Goal: Task Accomplishment & Management: Complete application form

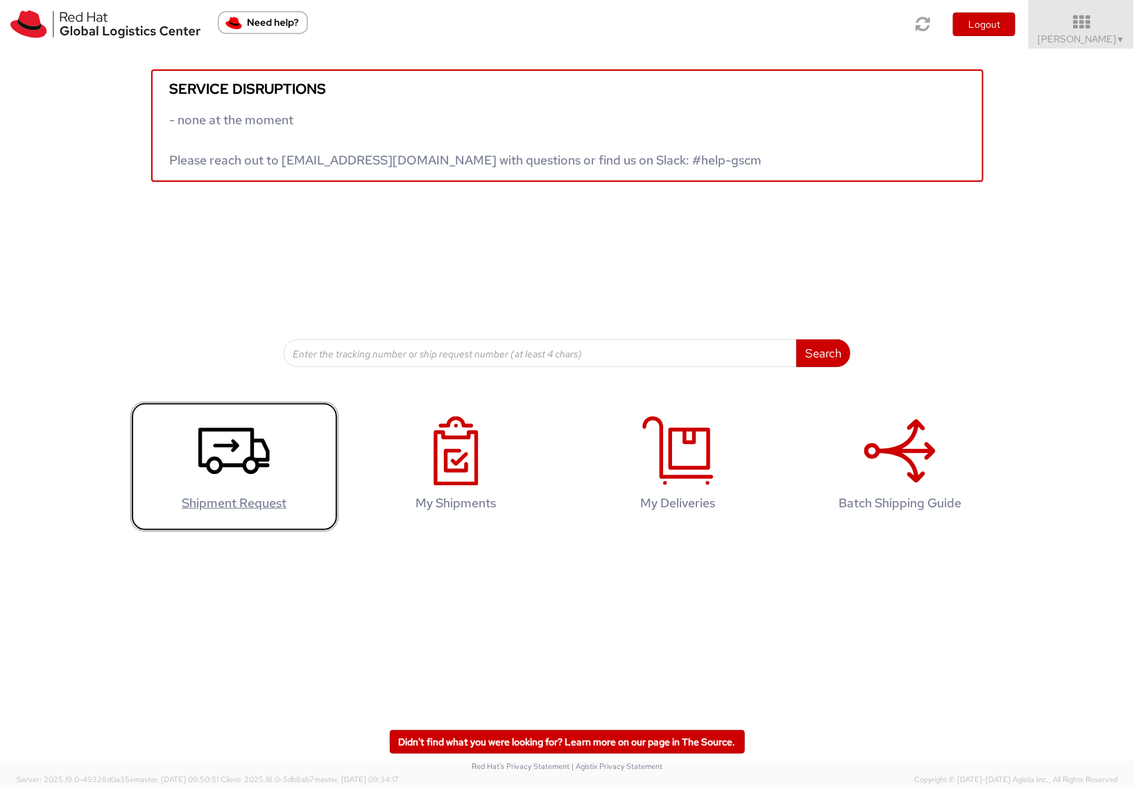
click at [214, 472] on use at bounding box center [233, 451] width 71 height 46
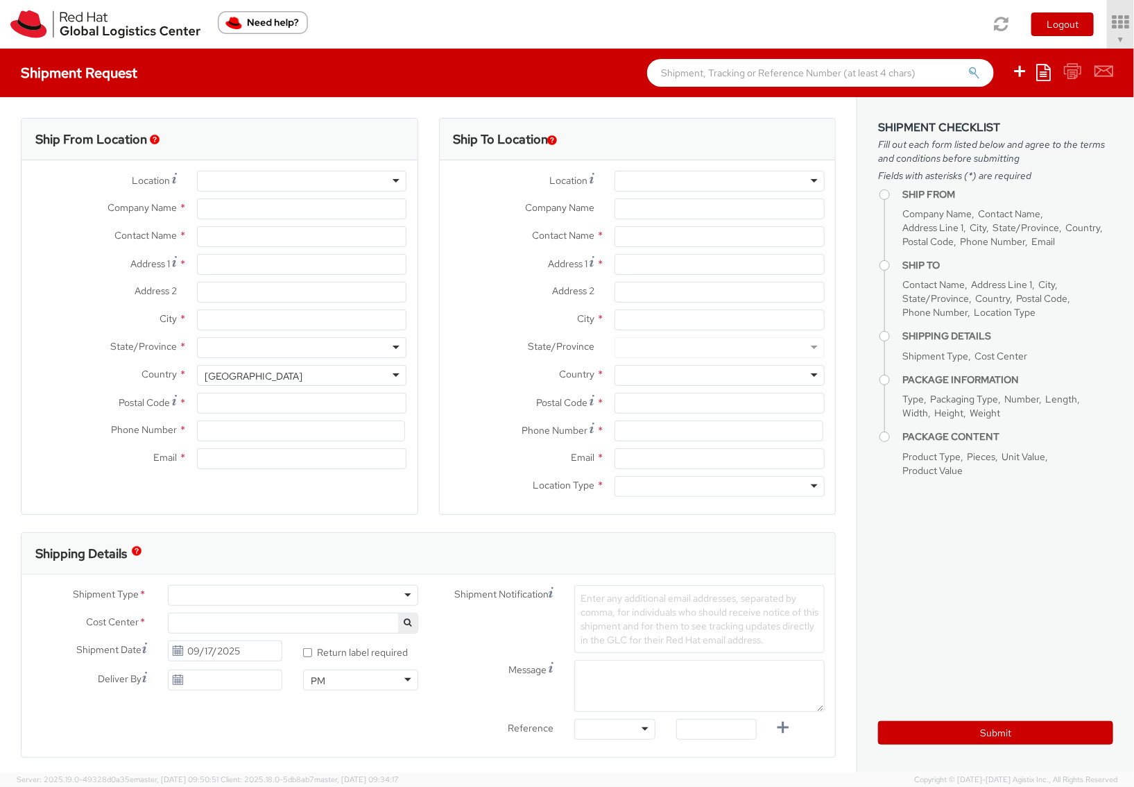
select select "852"
select select
click at [674, 187] on div at bounding box center [720, 181] width 210 height 21
click at [809, 182] on div at bounding box center [720, 181] width 210 height 21
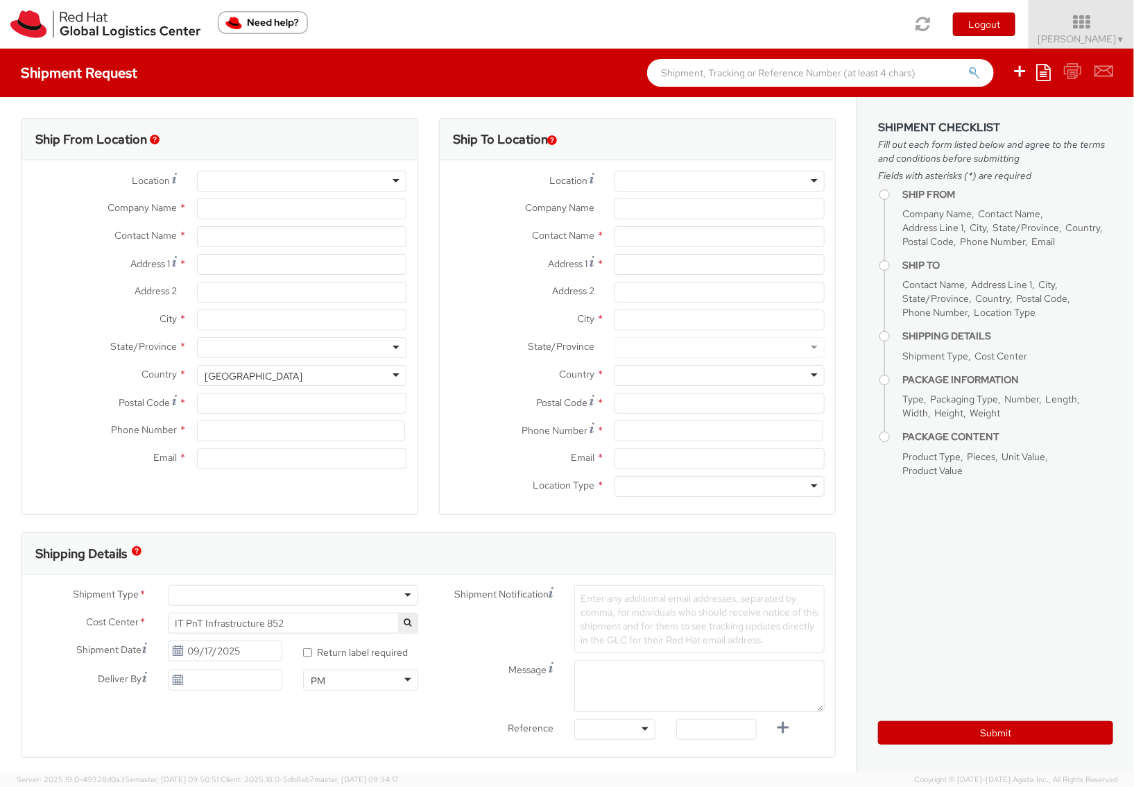
click at [808, 174] on div at bounding box center [720, 181] width 210 height 21
click at [715, 186] on div at bounding box center [720, 181] width 210 height 21
type input "Red Hat Inc."
type input "[PERSON_NAME]"
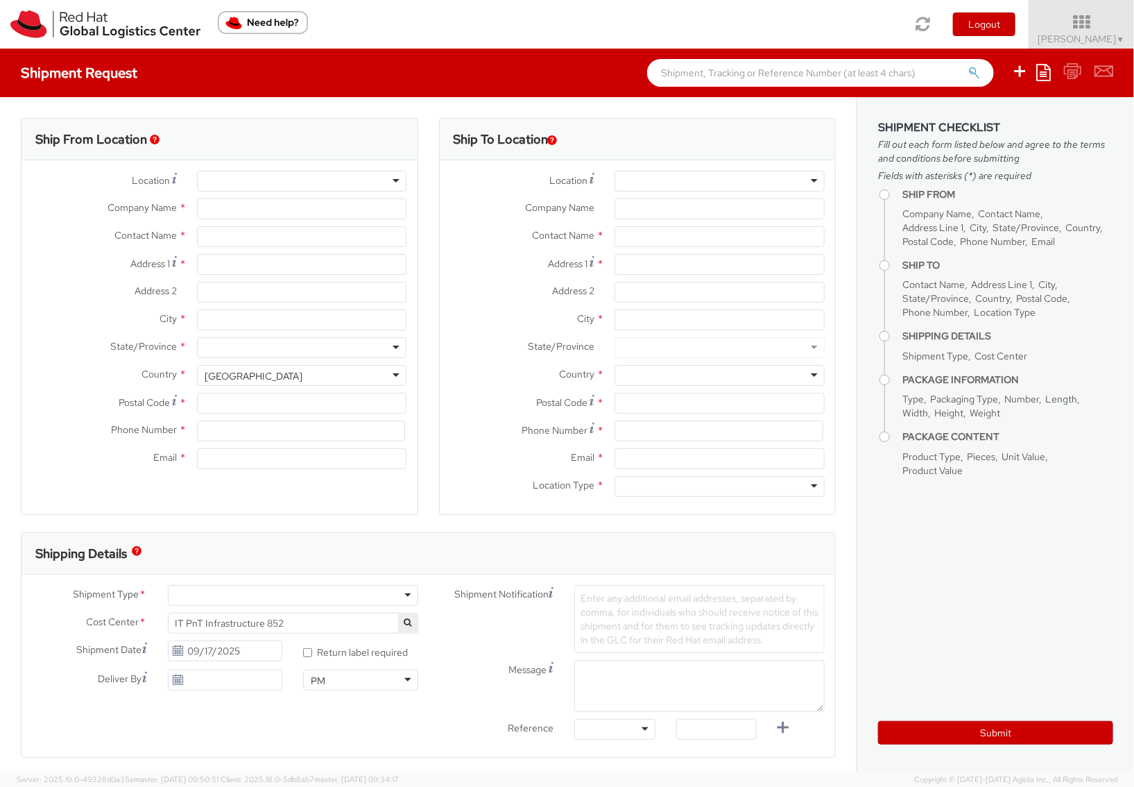
type input "[STREET_ADDRESS]"
type input "[PERSON_NAME]"
type input "01851"
type input "18577700423"
type input "[EMAIL_ADDRESS][DOMAIN_NAME]"
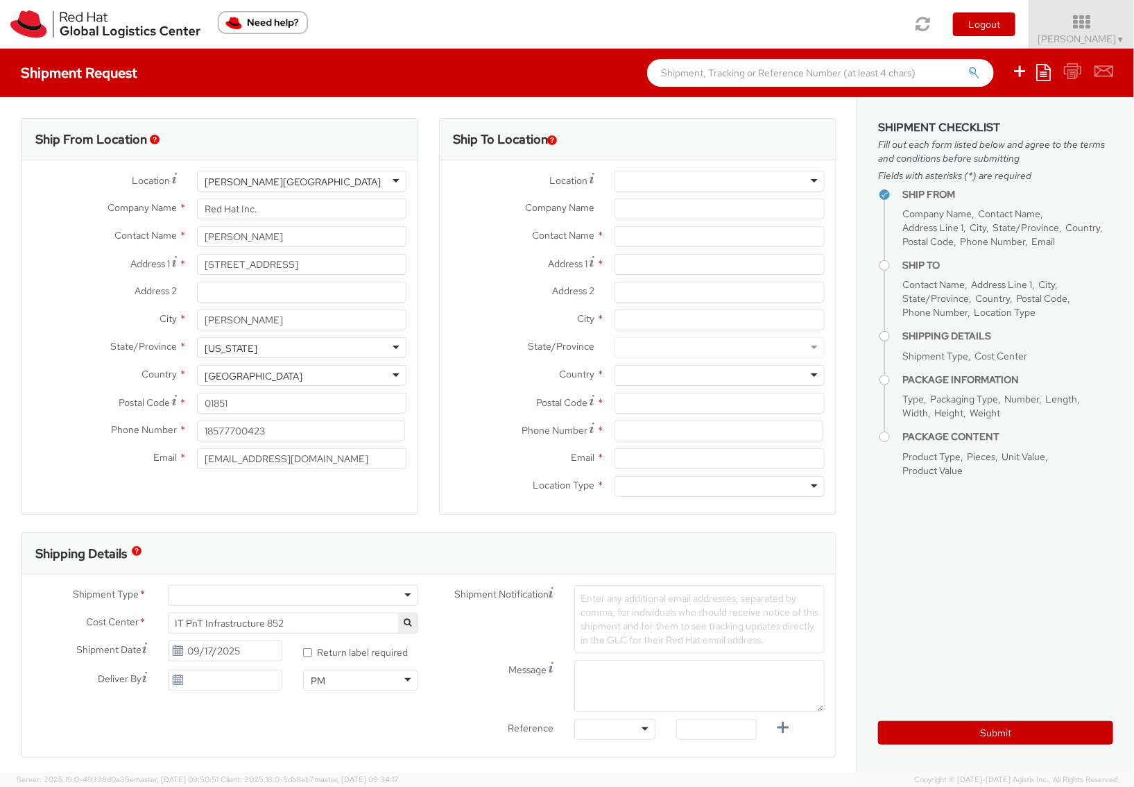
click at [775, 181] on div at bounding box center [720, 181] width 210 height 21
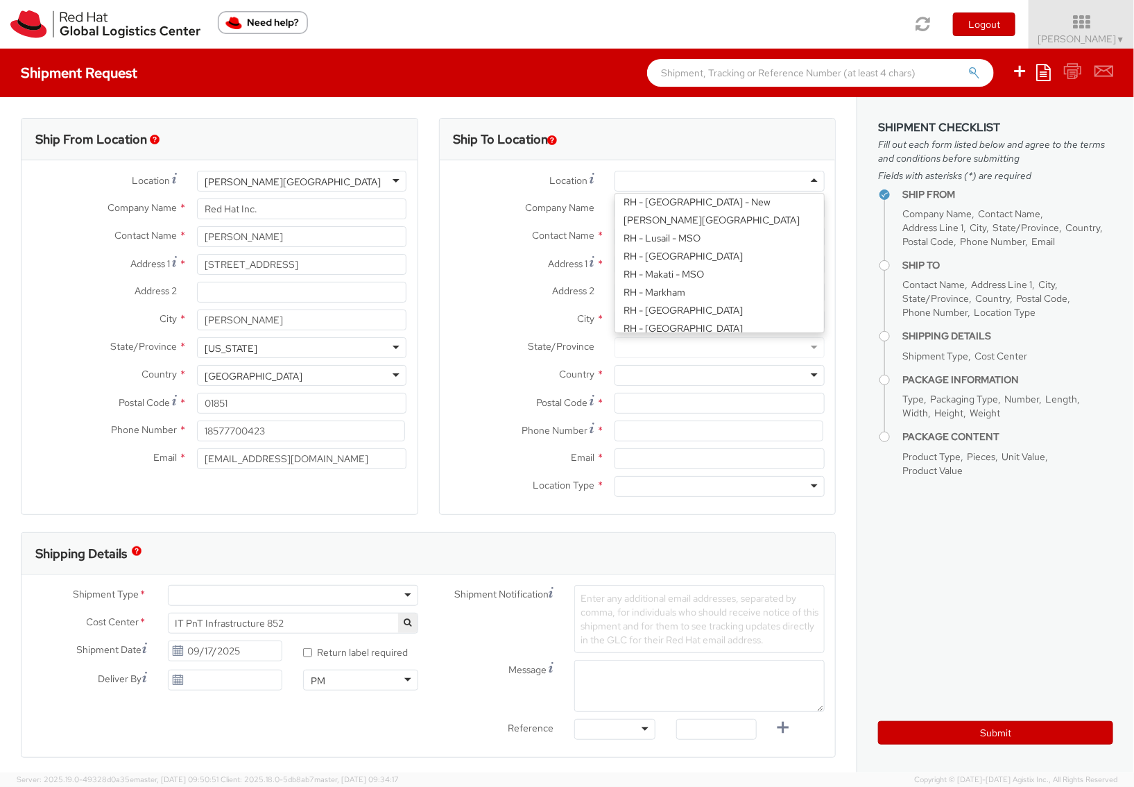
scroll to position [1362, 0]
type input "Flexential"
type input "[STREET_ADDRESS][PERSON_NAME]"
type input "c/o Red Hat, Inc."
type input "MORRISVILLE"
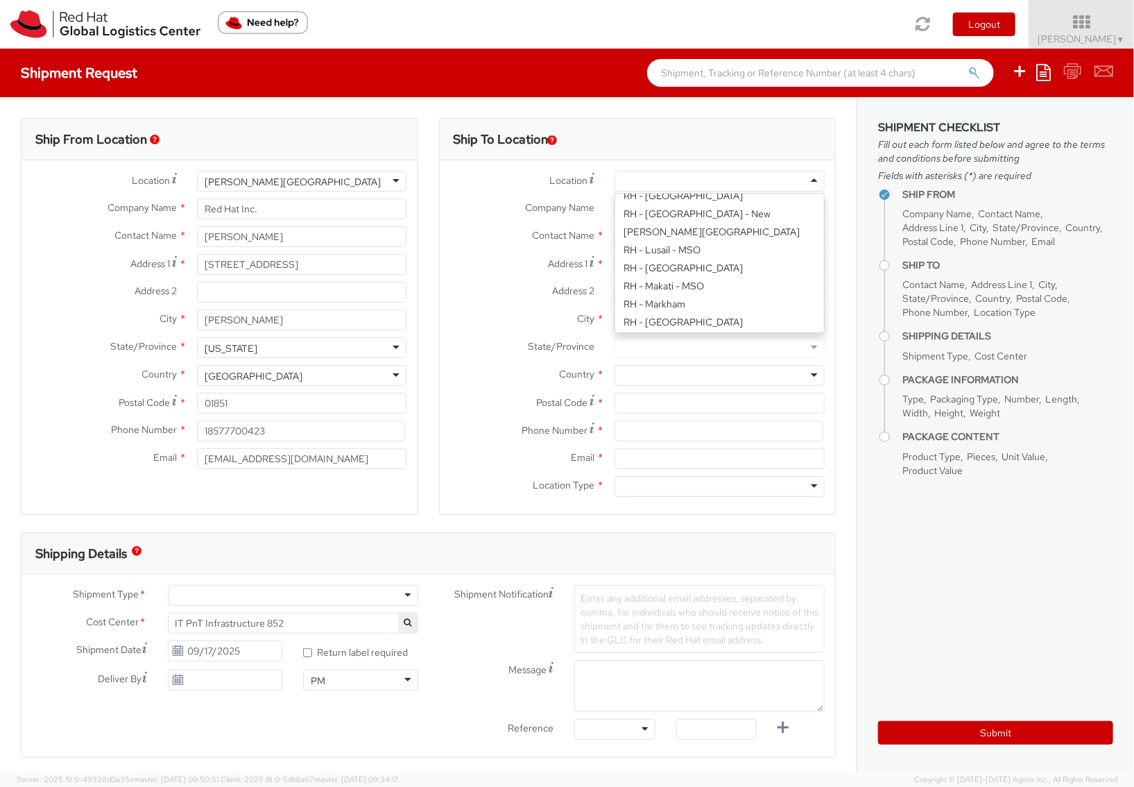
type input "27560"
type input "1 919 379 1051"
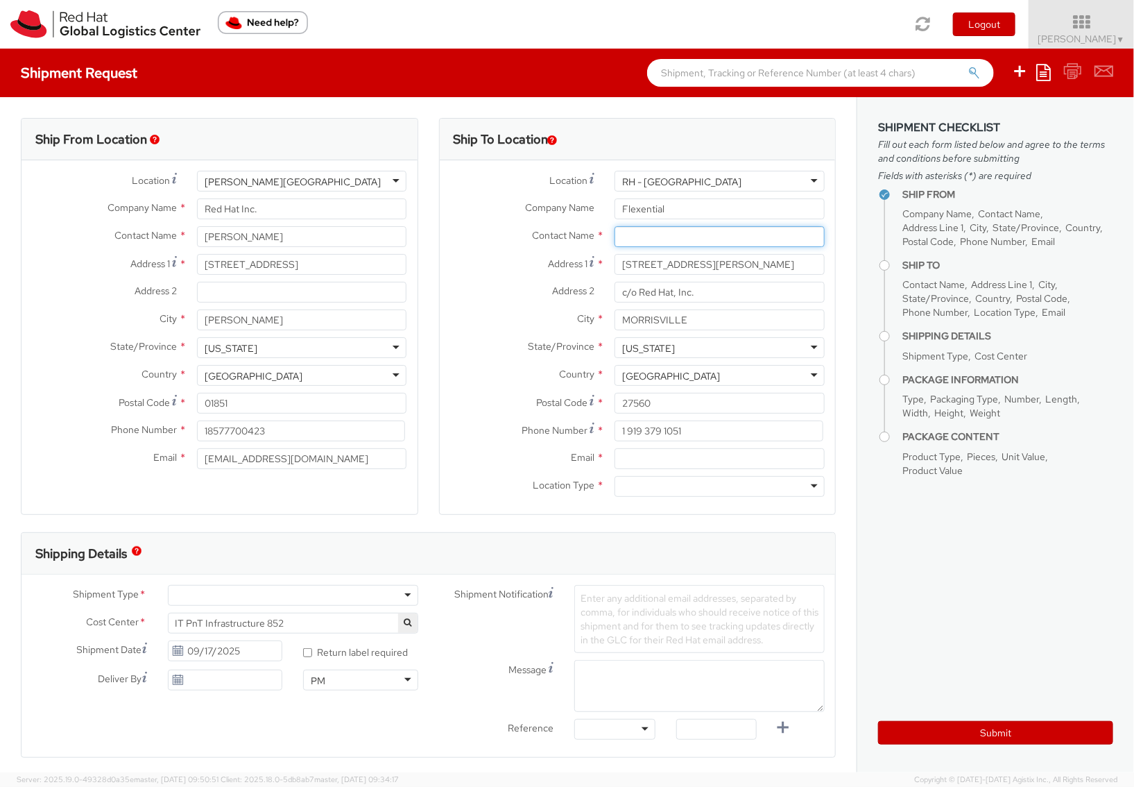
paste input "[PERSON_NAME]"
type input "[PERSON_NAME]"
click at [440, 205] on label "Company Name *" at bounding box center [522, 207] width 165 height 18
click at [615, 205] on input "Flexential" at bounding box center [720, 208] width 210 height 21
paste input "[EMAIL_ADDRESS][DOMAIN_NAME]"
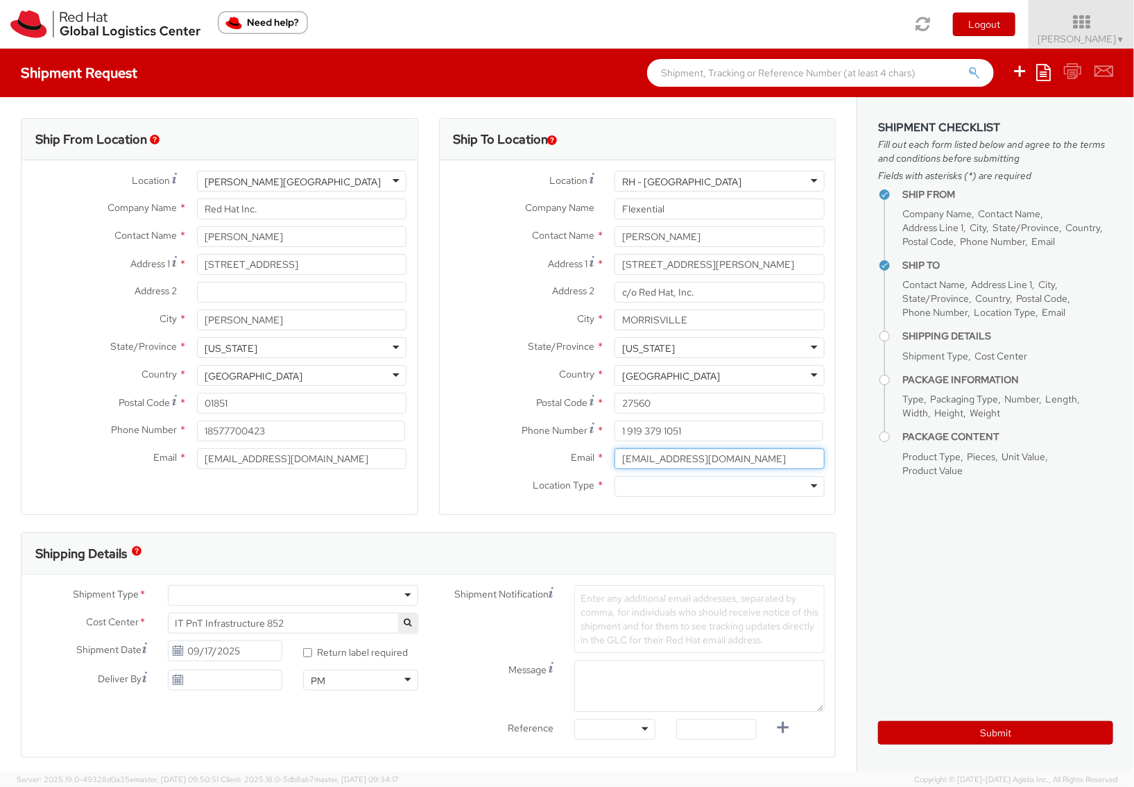
type input "[EMAIL_ADDRESS][DOMAIN_NAME]"
click at [865, 523] on aside "Shipment Checklist Fill out each form listed below and agree to the terms and c…" at bounding box center [995, 434] width 277 height 675
click at [715, 458] on input "[EMAIL_ADDRESS][DOMAIN_NAME]" at bounding box center [720, 458] width 210 height 21
click at [709, 494] on div at bounding box center [720, 486] width 210 height 21
click at [936, 531] on aside "Shipment Checklist Fill out each form listed below and agree to the terms and c…" at bounding box center [995, 434] width 277 height 675
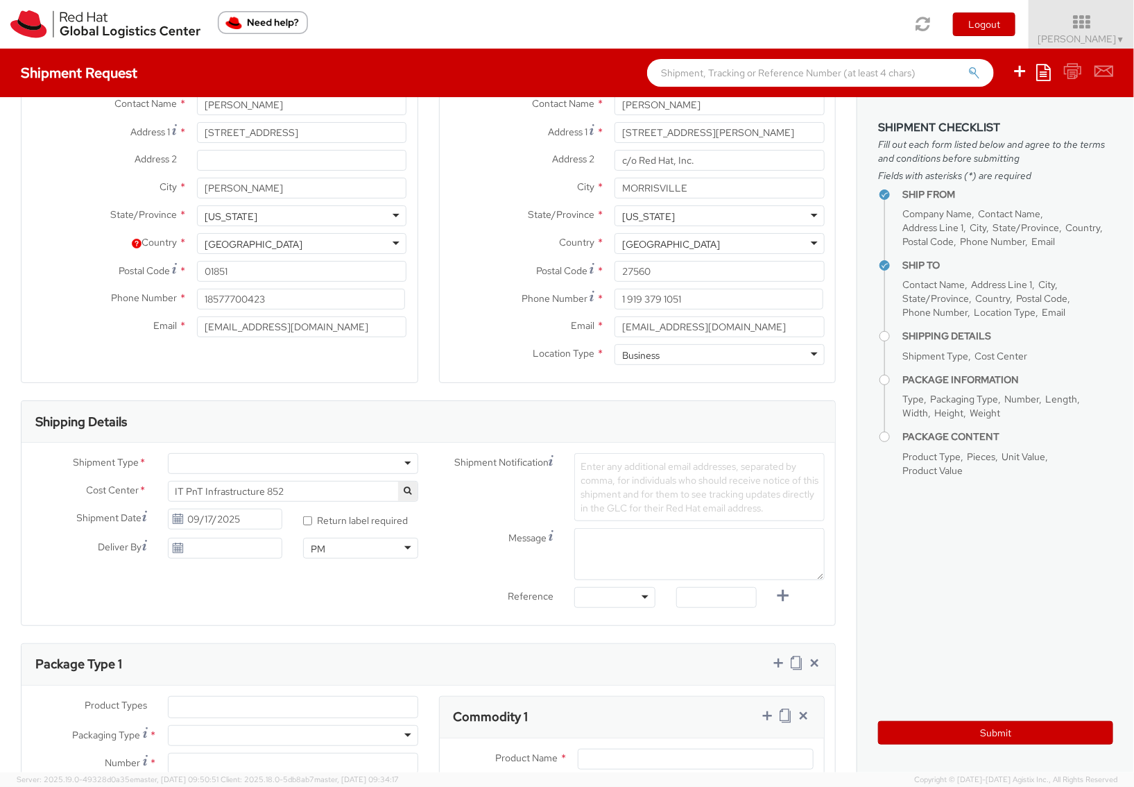
scroll to position [340, 0]
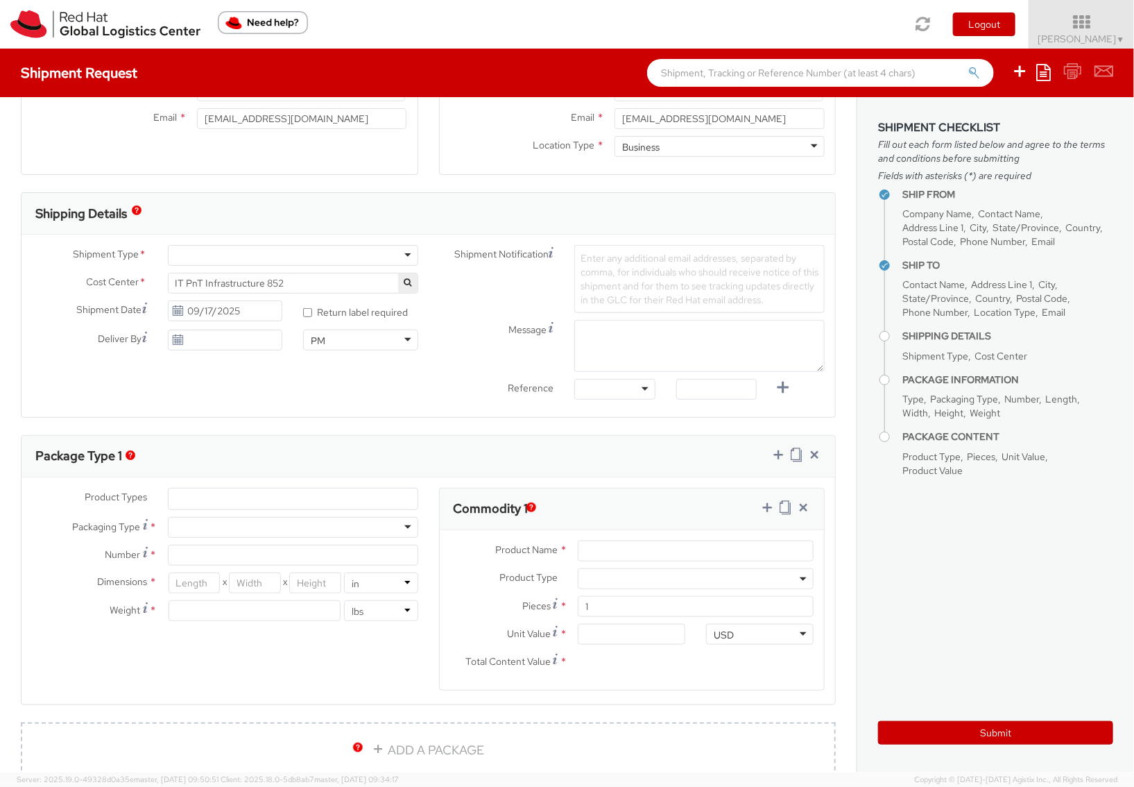
click at [203, 257] on div at bounding box center [293, 255] width 250 height 21
click at [318, 285] on span "IT PnT Infrastructure 852" at bounding box center [292, 283] width 235 height 12
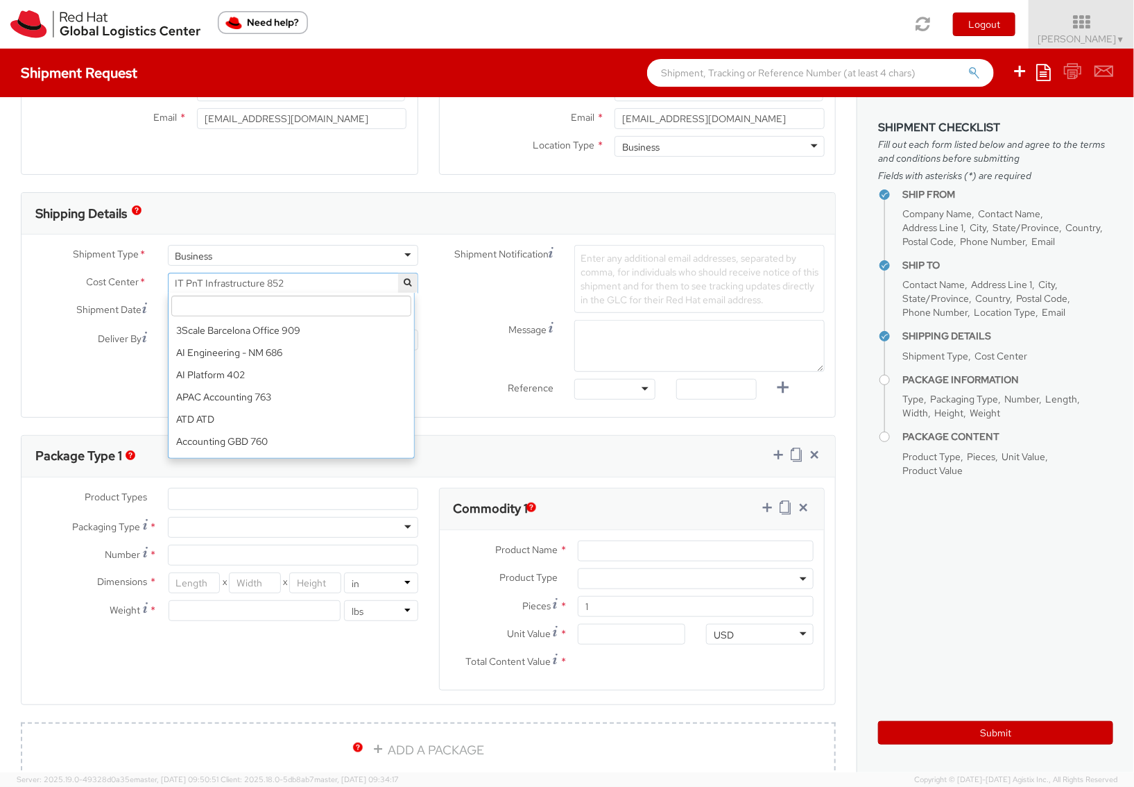
scroll to position [8448, 0]
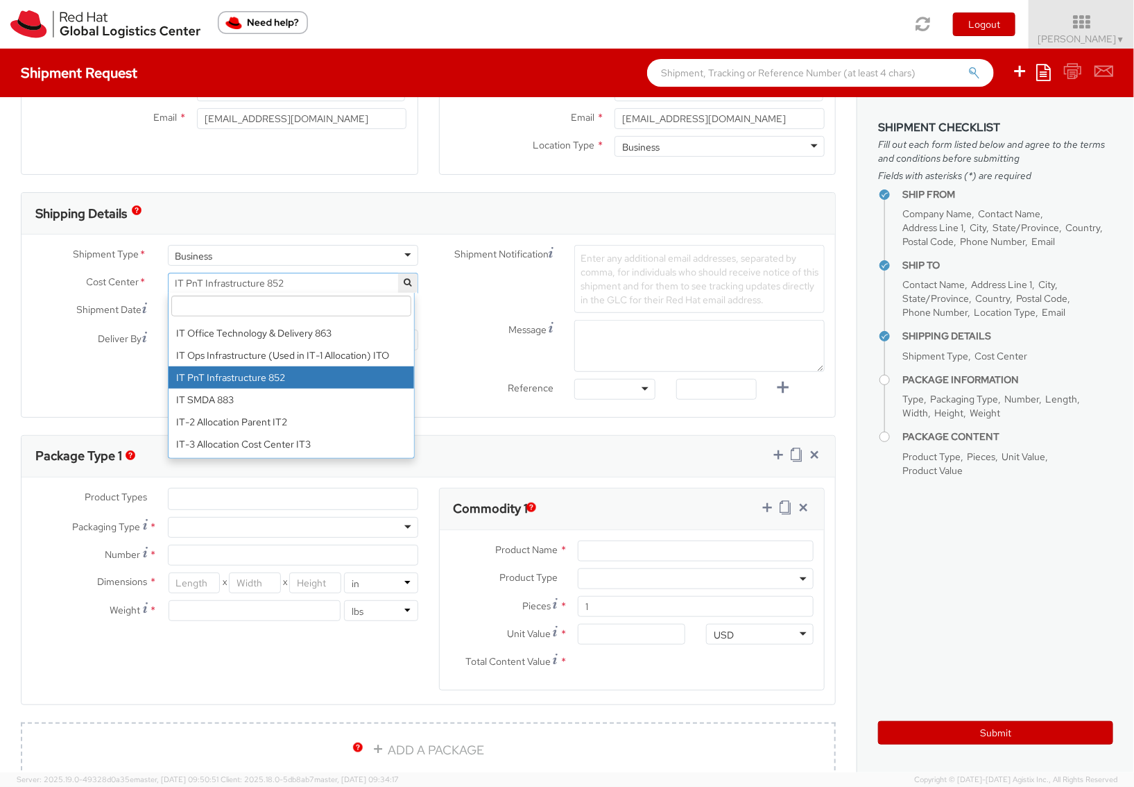
click at [404, 278] on icon "button" at bounding box center [408, 282] width 8 height 8
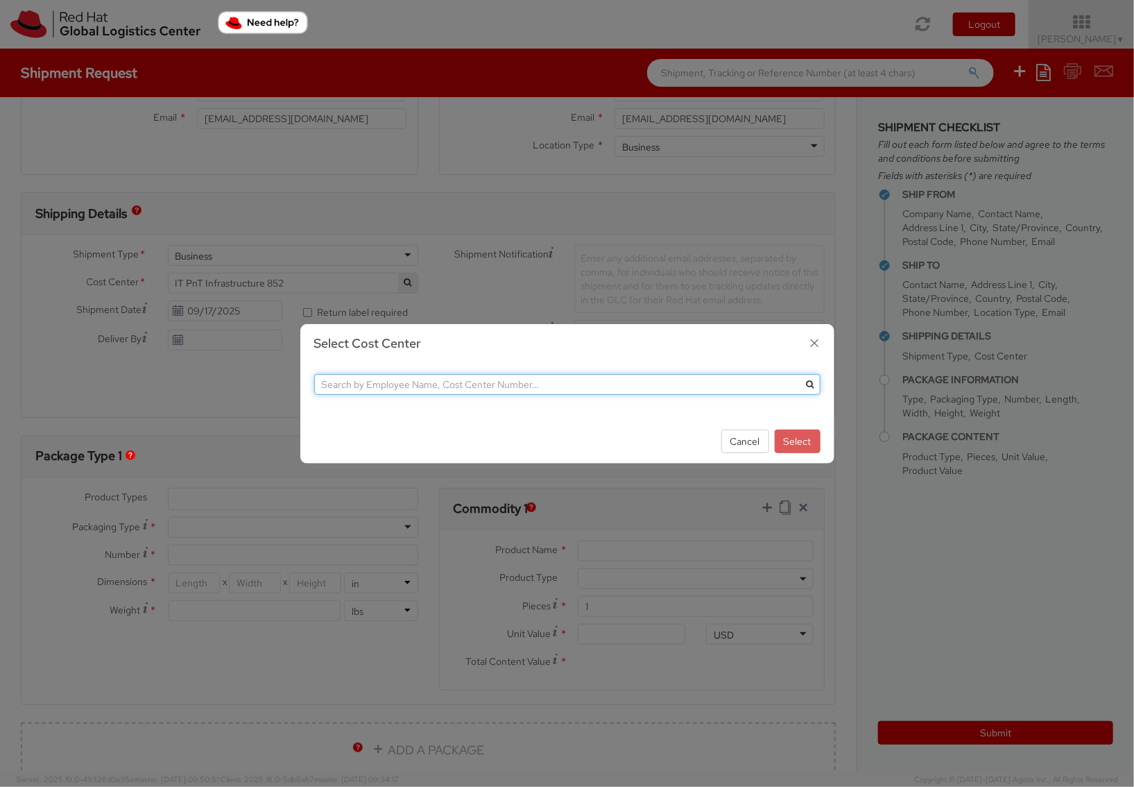
click at [547, 378] on input "text" at bounding box center [567, 384] width 506 height 21
type input "z"
paste input "[PERSON_NAME]"
type input "[PERSON_NAME]"
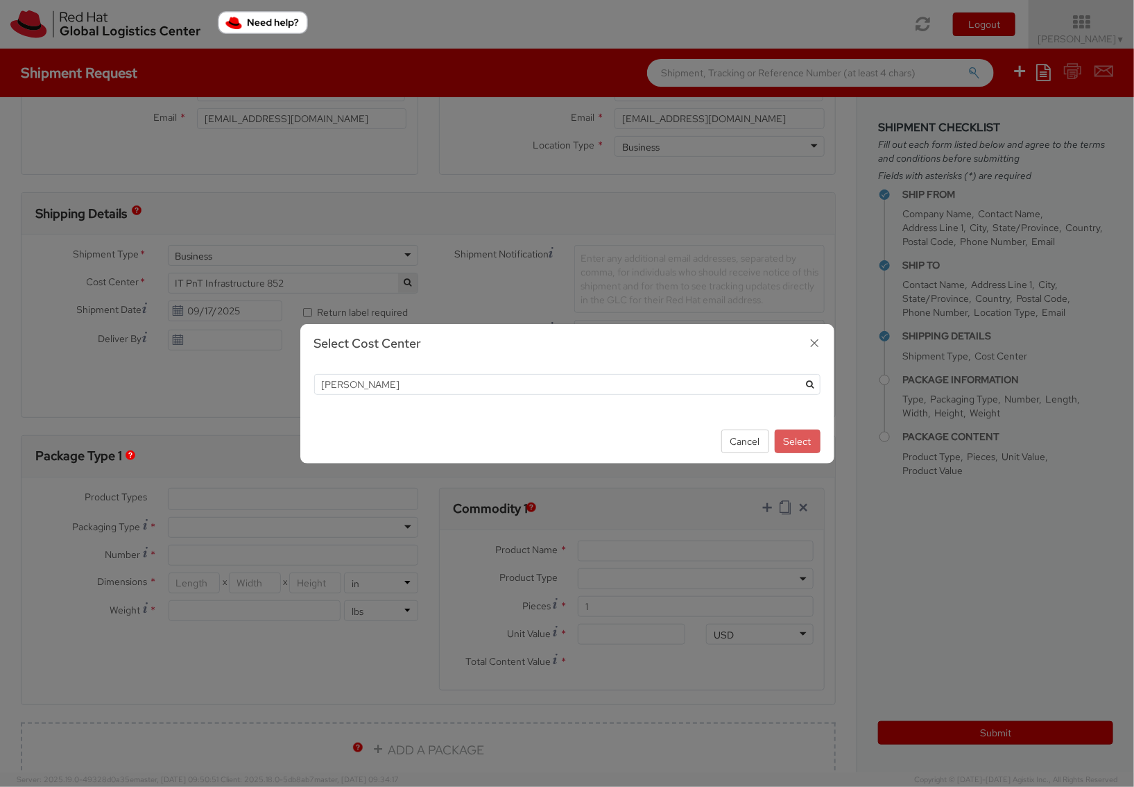
click at [809, 385] on icon "submit" at bounding box center [810, 384] width 8 height 8
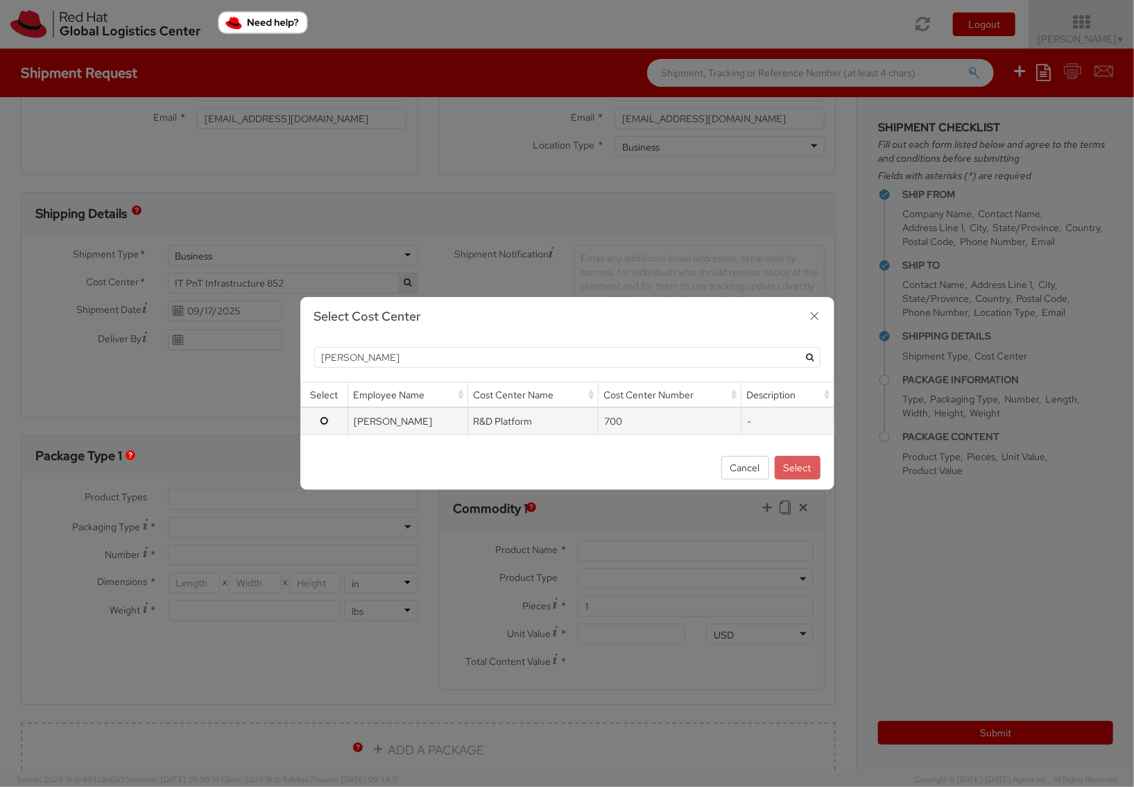
click at [326, 422] on input "radio" at bounding box center [324, 420] width 9 height 9
radio input "true"
click at [807, 470] on button "Select" at bounding box center [798, 468] width 46 height 24
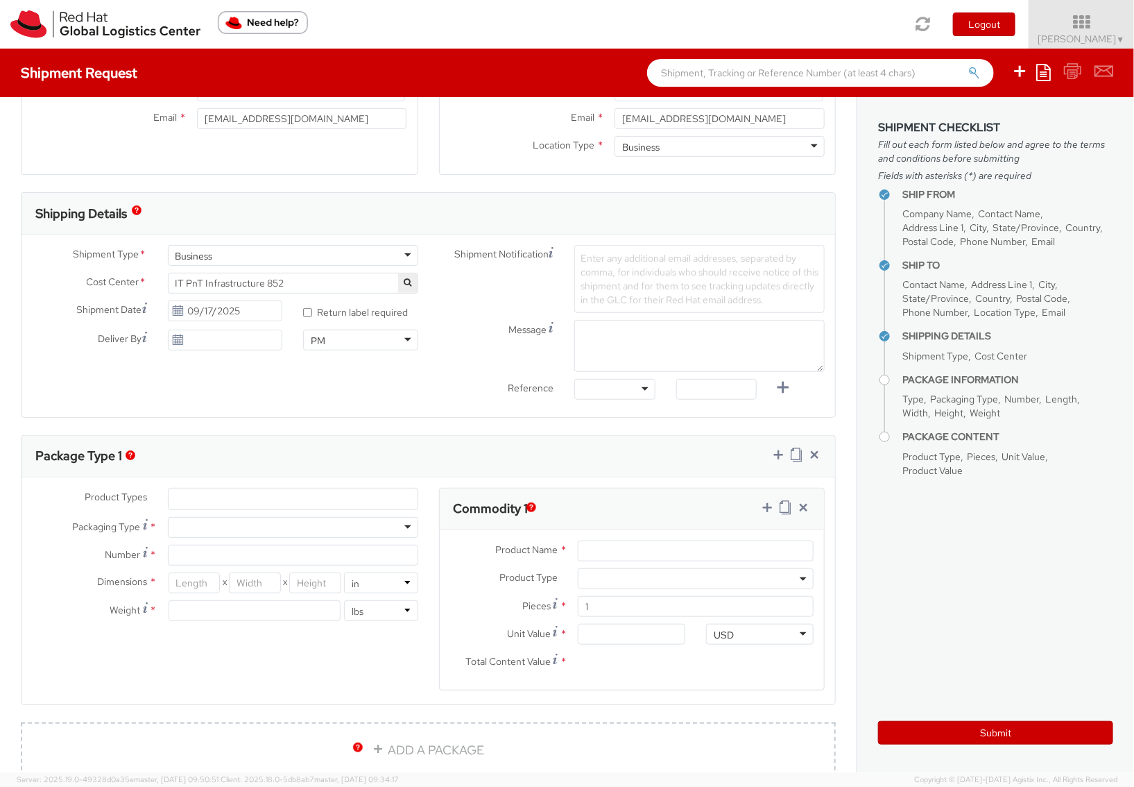
select select "700"
click at [248, 345] on input "09/17/2025" at bounding box center [225, 339] width 115 height 21
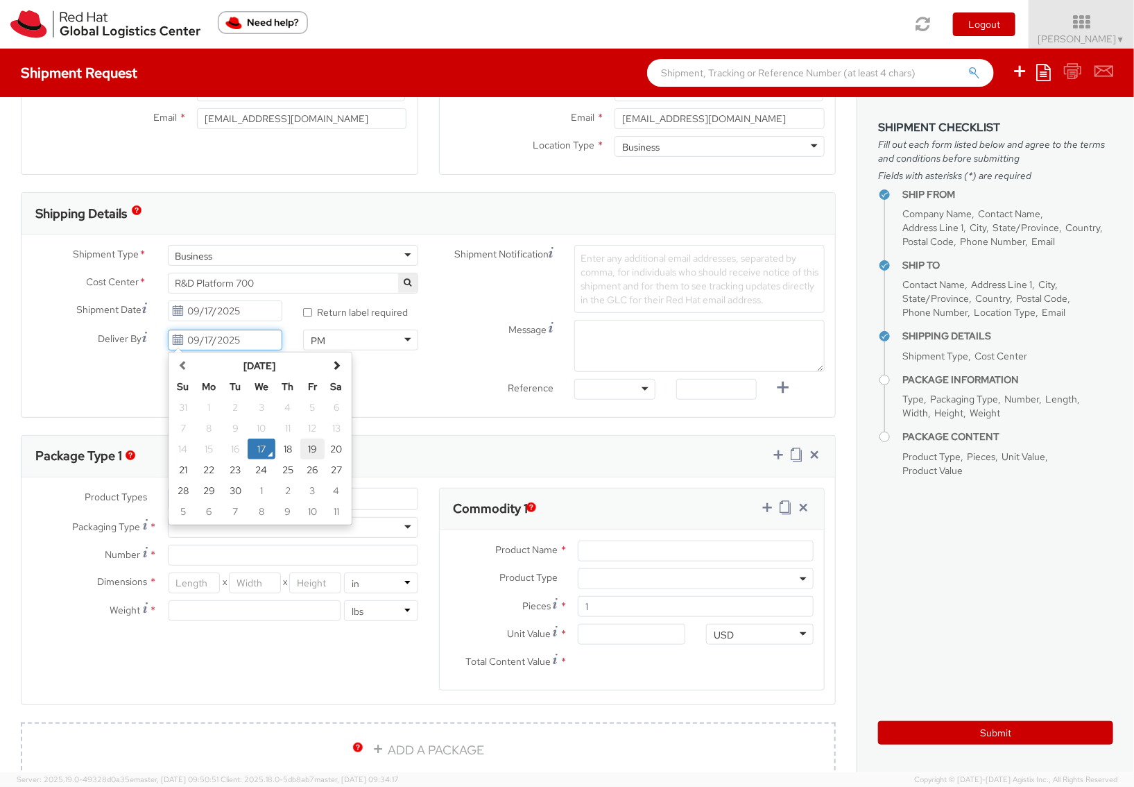
click at [312, 452] on td "19" at bounding box center [312, 448] width 24 height 21
click at [252, 345] on input "[DATE]" at bounding box center [225, 339] width 115 height 21
click at [210, 474] on td "22" at bounding box center [209, 469] width 28 height 21
type input "[DATE]"
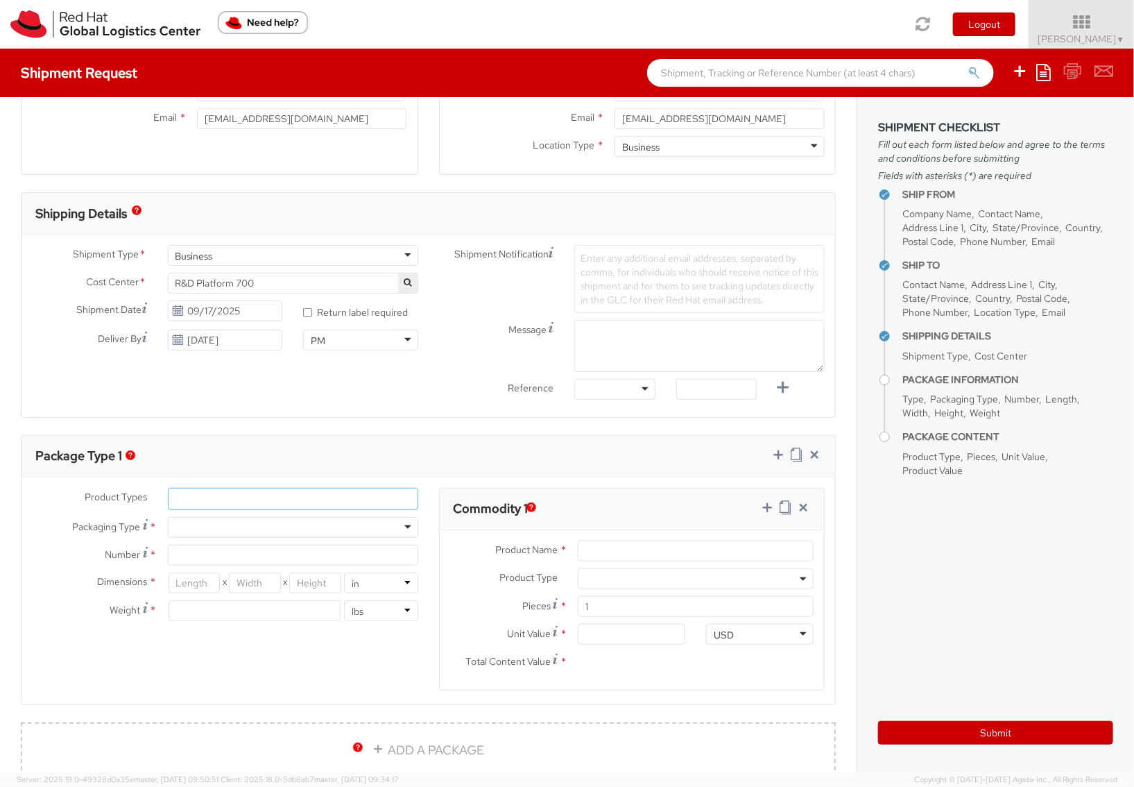
click at [311, 498] on ul at bounding box center [293, 498] width 249 height 21
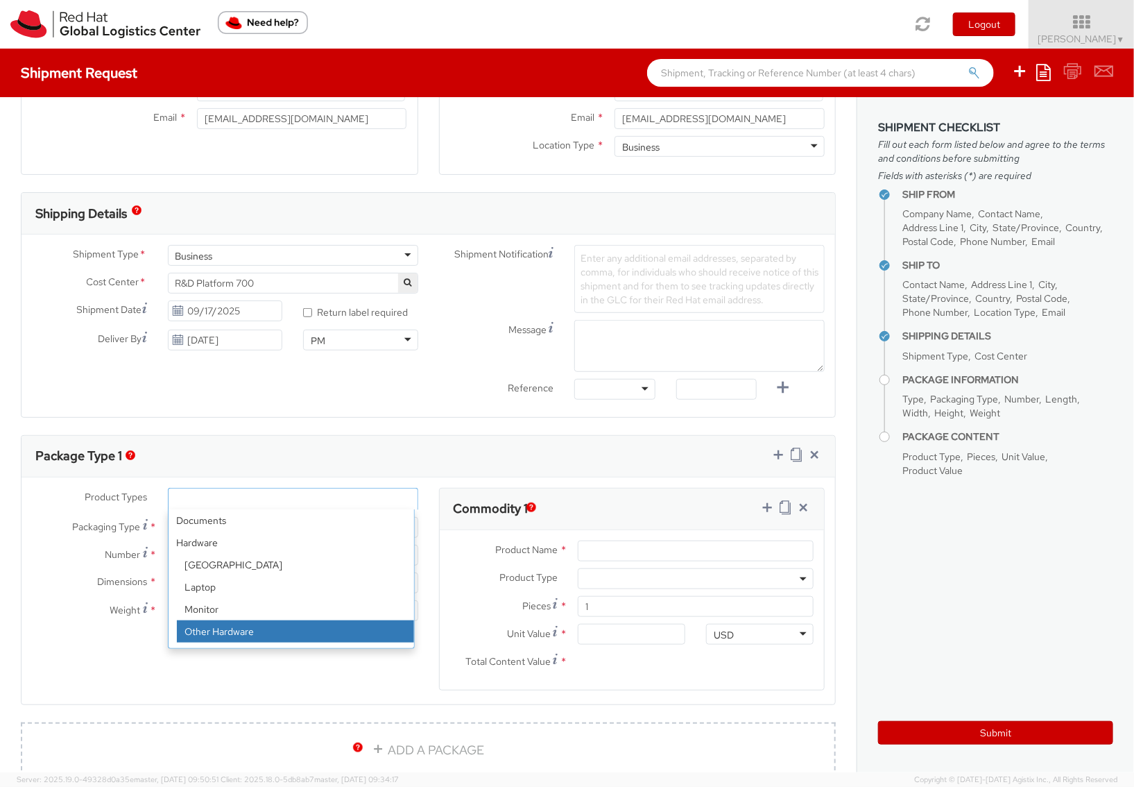
select select "HARD_OTHER"
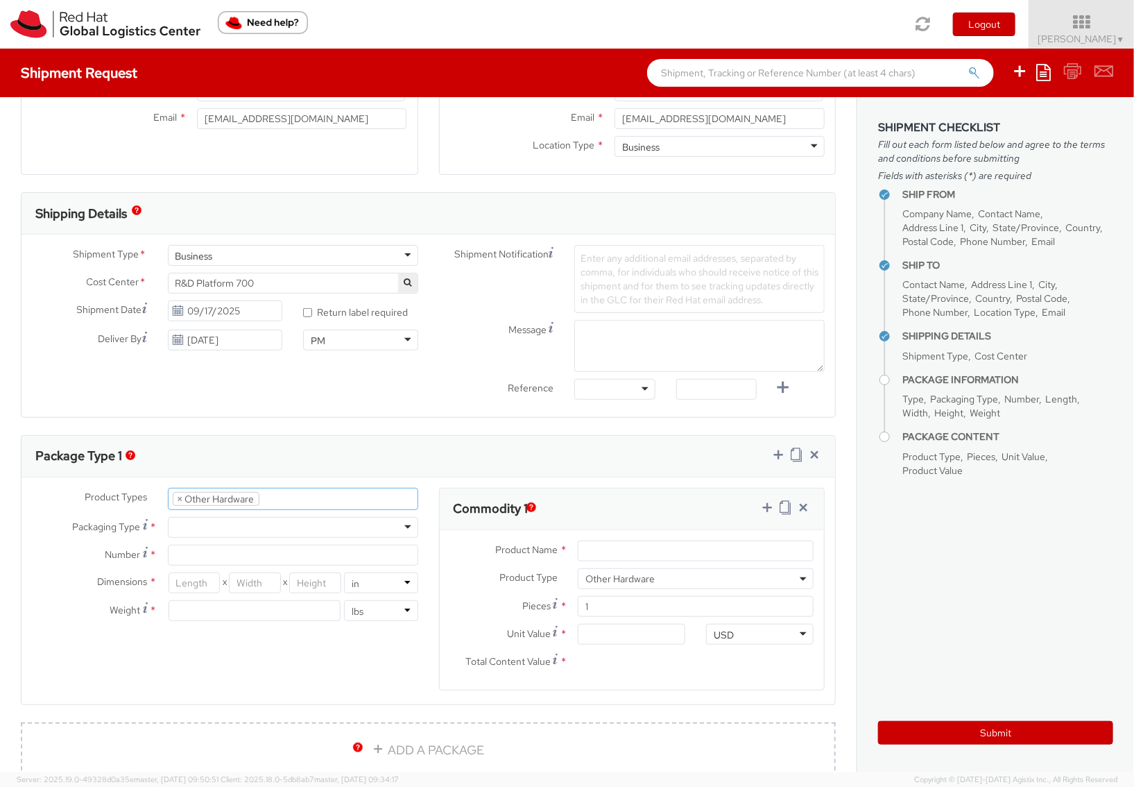
click at [246, 524] on div at bounding box center [293, 527] width 250 height 21
click at [230, 555] on input "Number *" at bounding box center [293, 554] width 250 height 21
type input "1"
click at [183, 581] on input "number" at bounding box center [195, 582] width 52 height 21
type input "12"
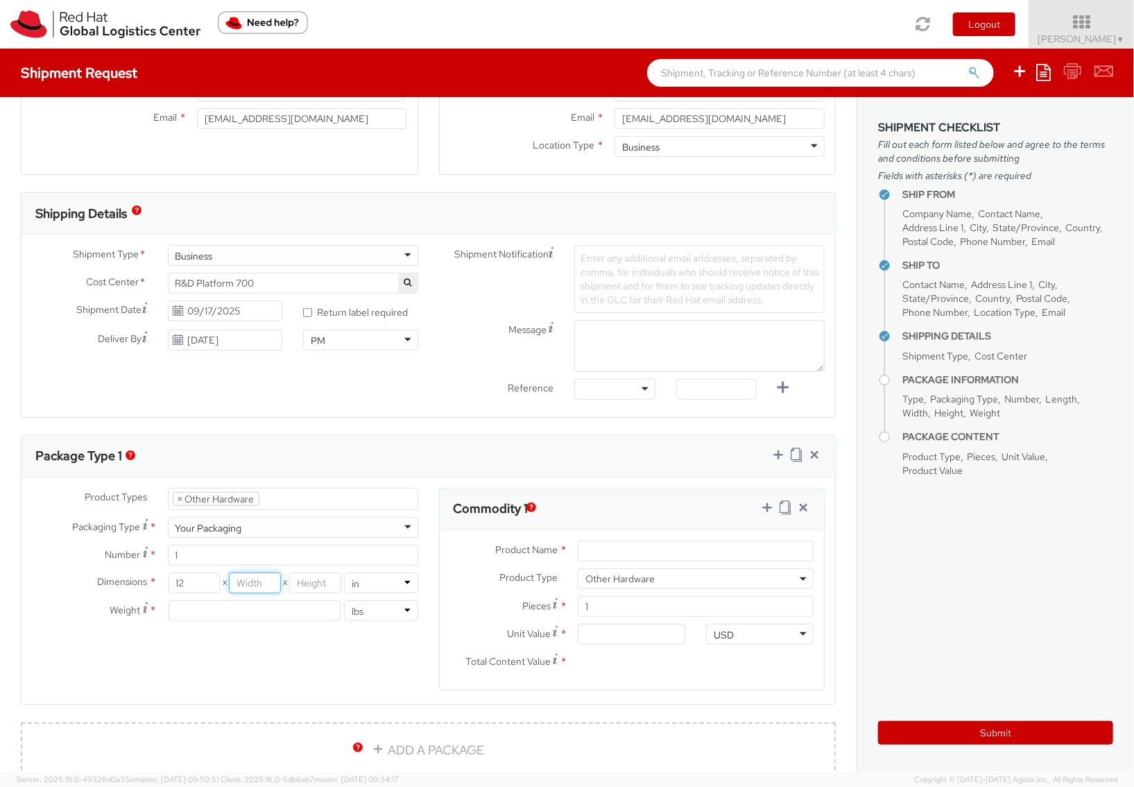
click at [244, 585] on input "number" at bounding box center [255, 582] width 52 height 21
type input "8"
click at [302, 580] on input "number" at bounding box center [315, 582] width 52 height 21
type input "8"
click at [288, 617] on input "number" at bounding box center [255, 610] width 173 height 21
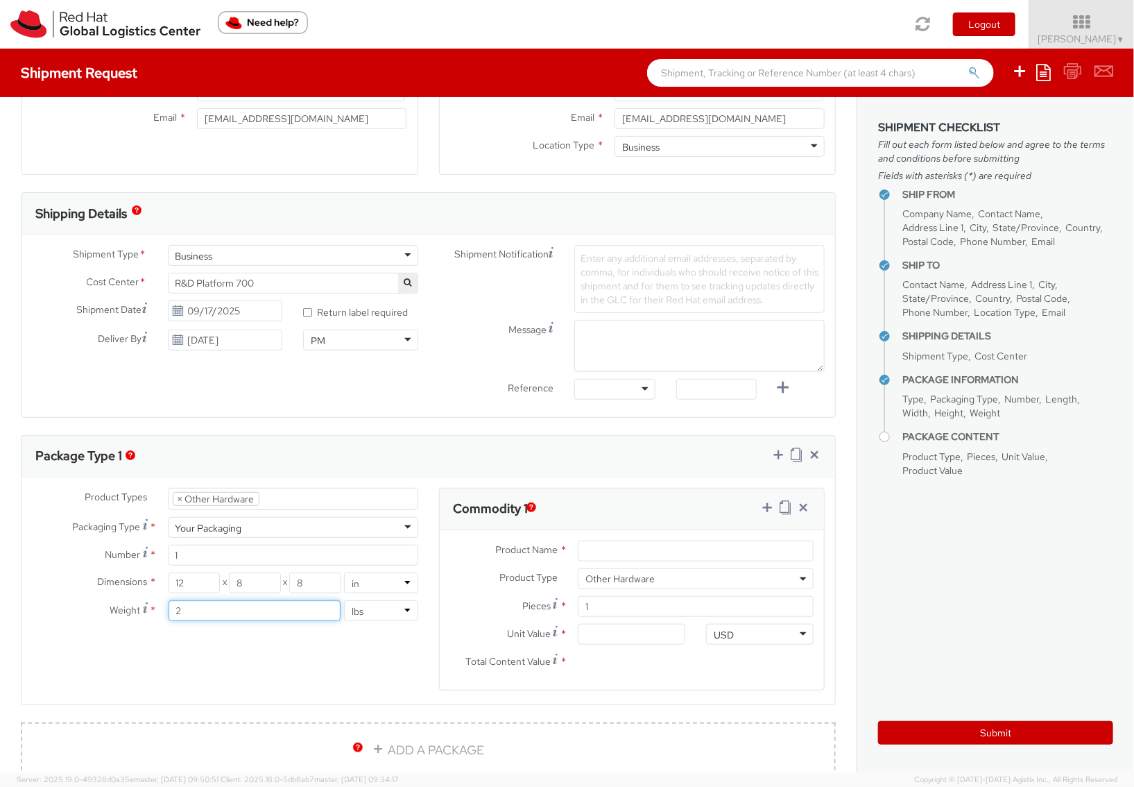
type input "2"
click at [324, 669] on div "Product Types * Documents Docking Station Laptop Monitor Other Hardware Server …" at bounding box center [429, 598] width 814 height 220
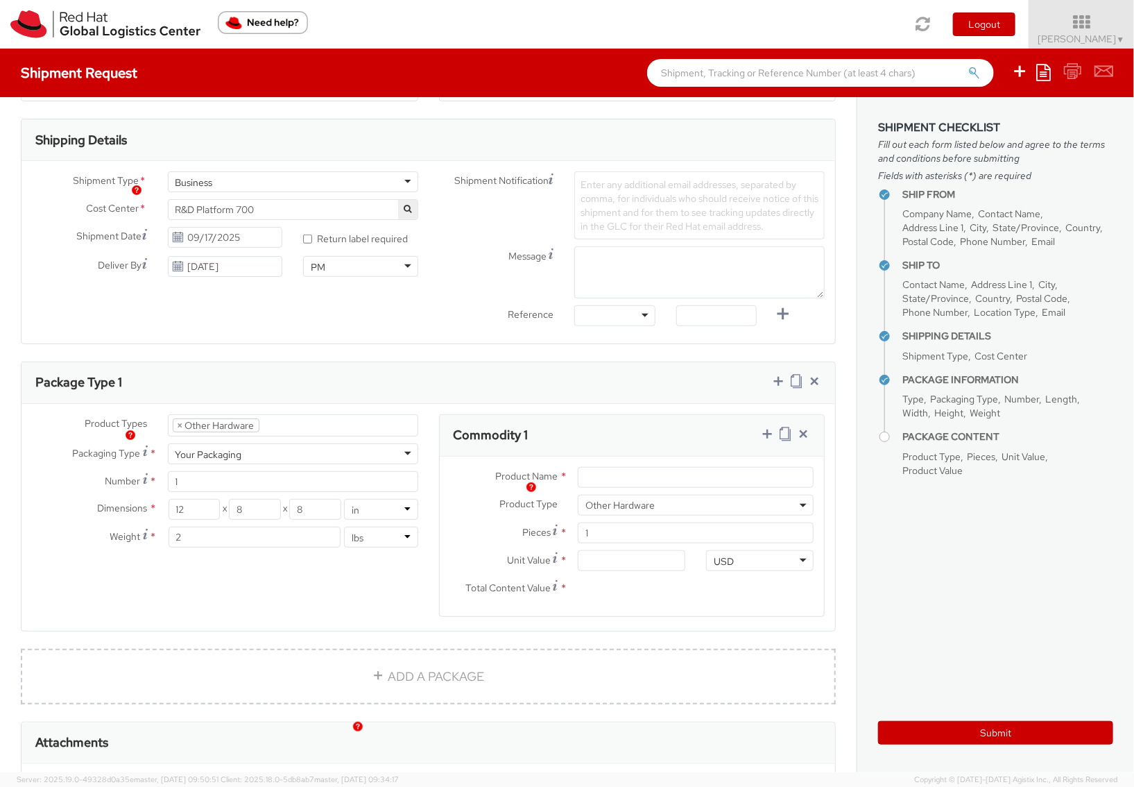
scroll to position [454, 0]
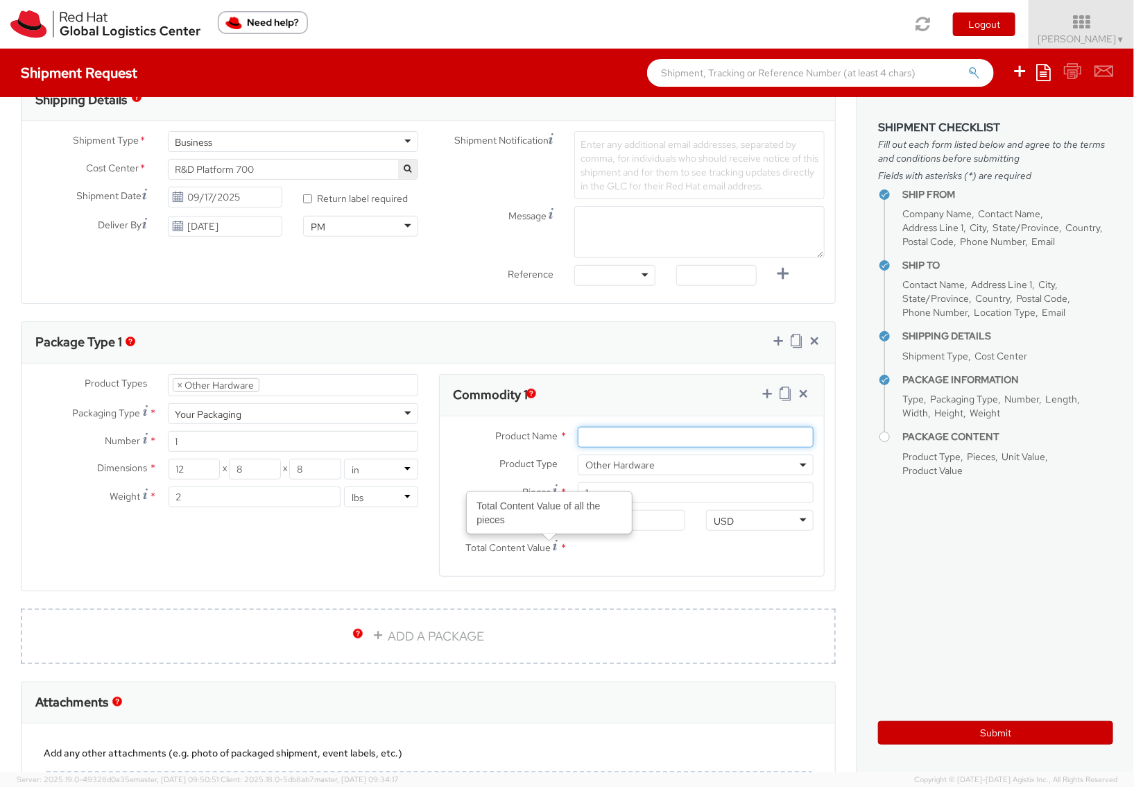
click at [650, 431] on input "Product Name *" at bounding box center [696, 437] width 236 height 21
type input "Network Card"
click at [631, 468] on span "Other Hardware" at bounding box center [695, 464] width 221 height 12
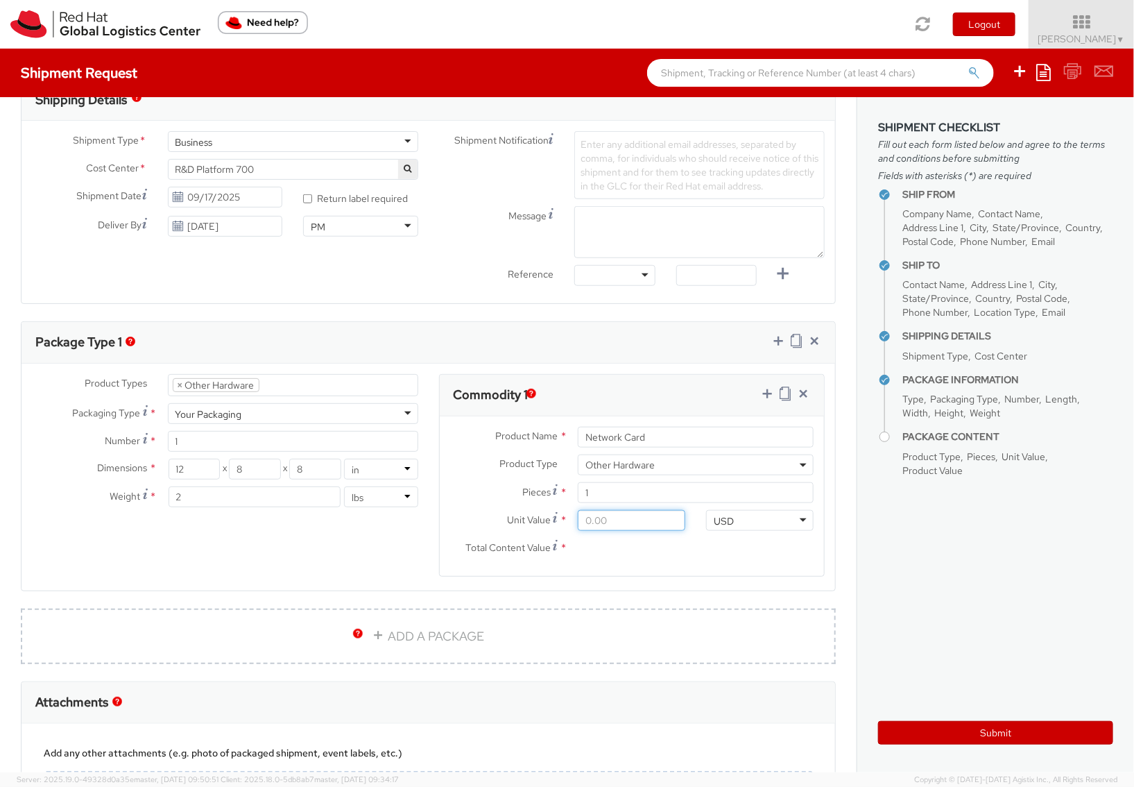
click at [641, 520] on input "Unit Value *" at bounding box center [632, 520] width 108 height 21
click at [579, 438] on input "Network Card" at bounding box center [696, 437] width 236 height 21
type input "Intel E830 network card"
click at [604, 526] on input "Unit Value *" at bounding box center [632, 520] width 108 height 21
type input "3.00"
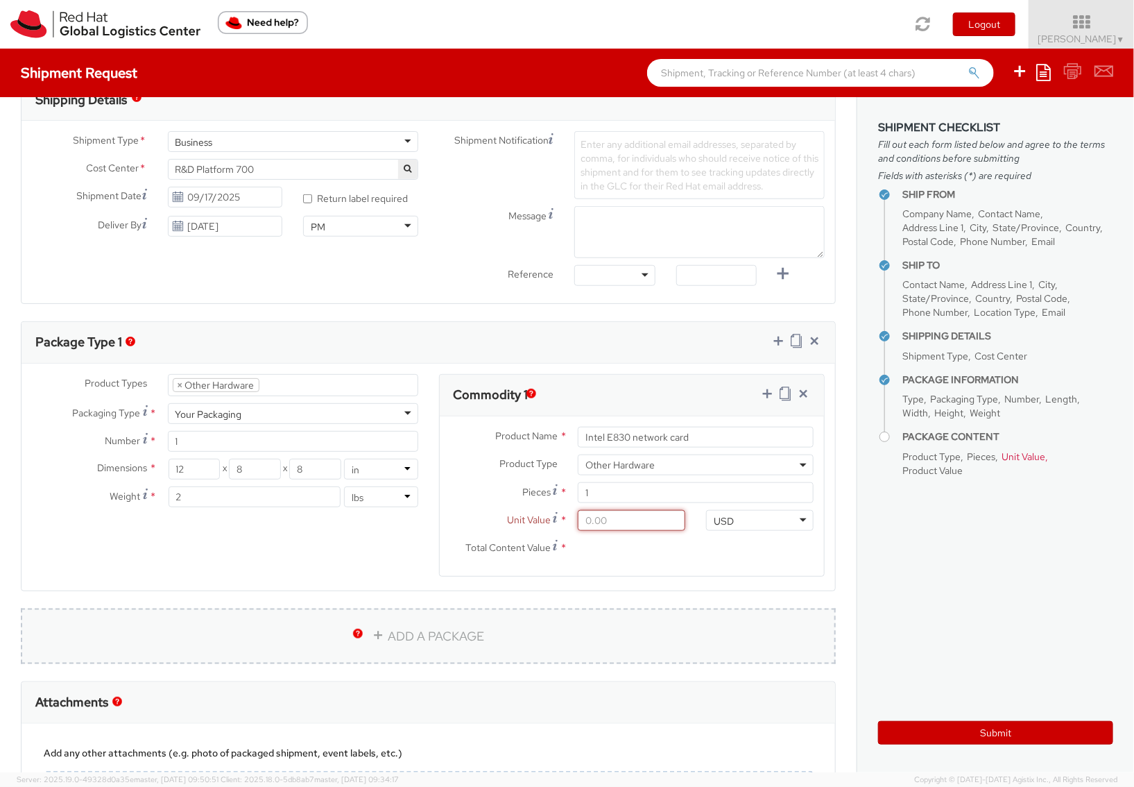
type input "3.00"
type input "30.00"
type input "300.00"
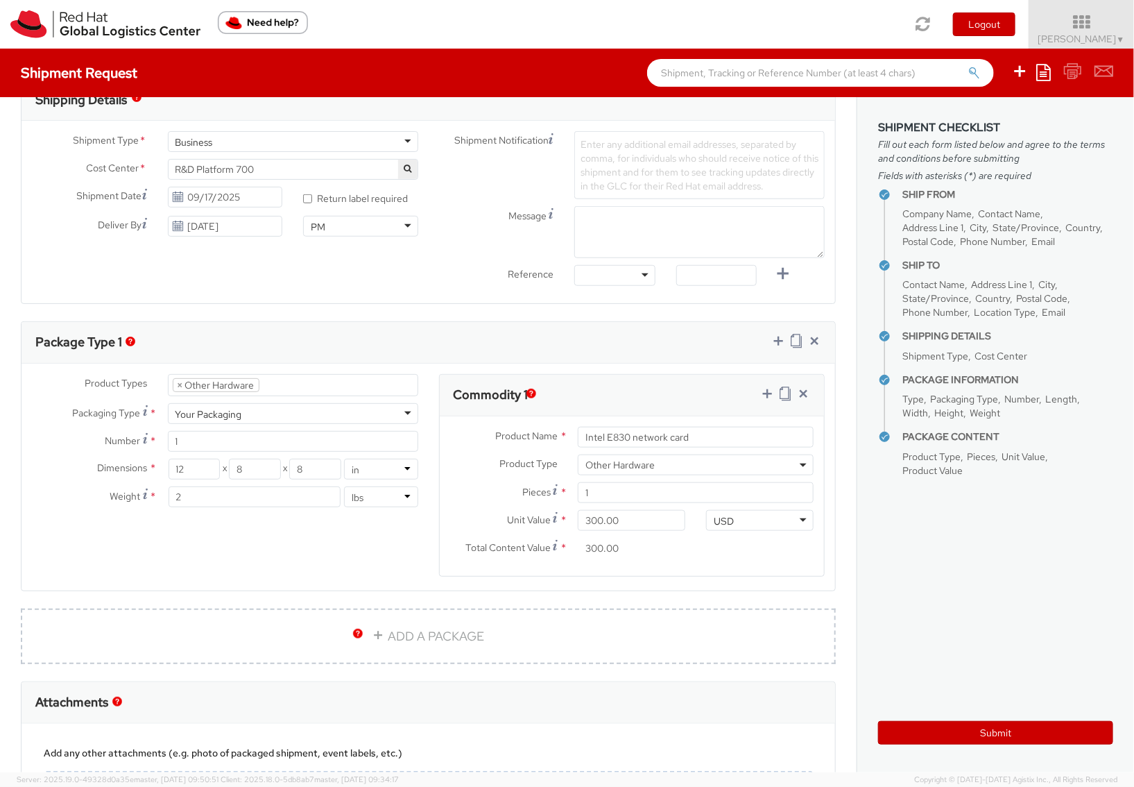
click at [833, 555] on agx-form-section "Package Type 1 Product Types * Documents Docking Station Laptop Monitor Other H…" at bounding box center [428, 464] width 836 height 287
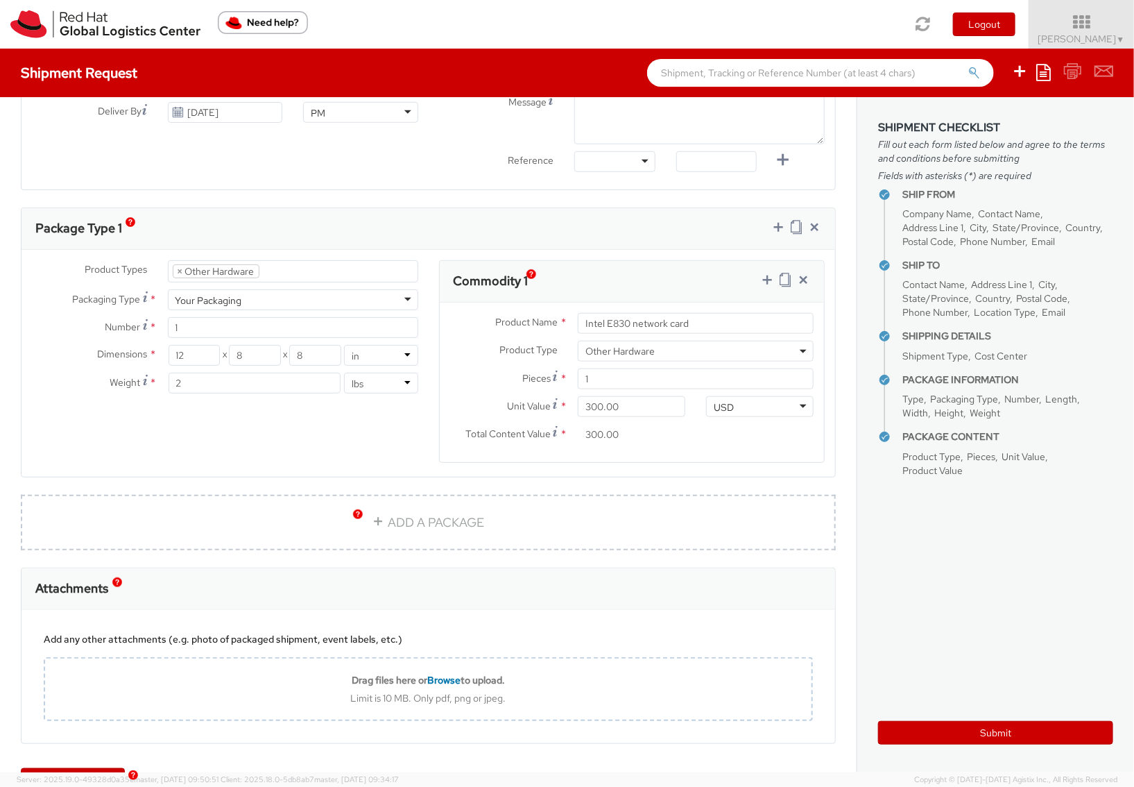
scroll to position [610, 0]
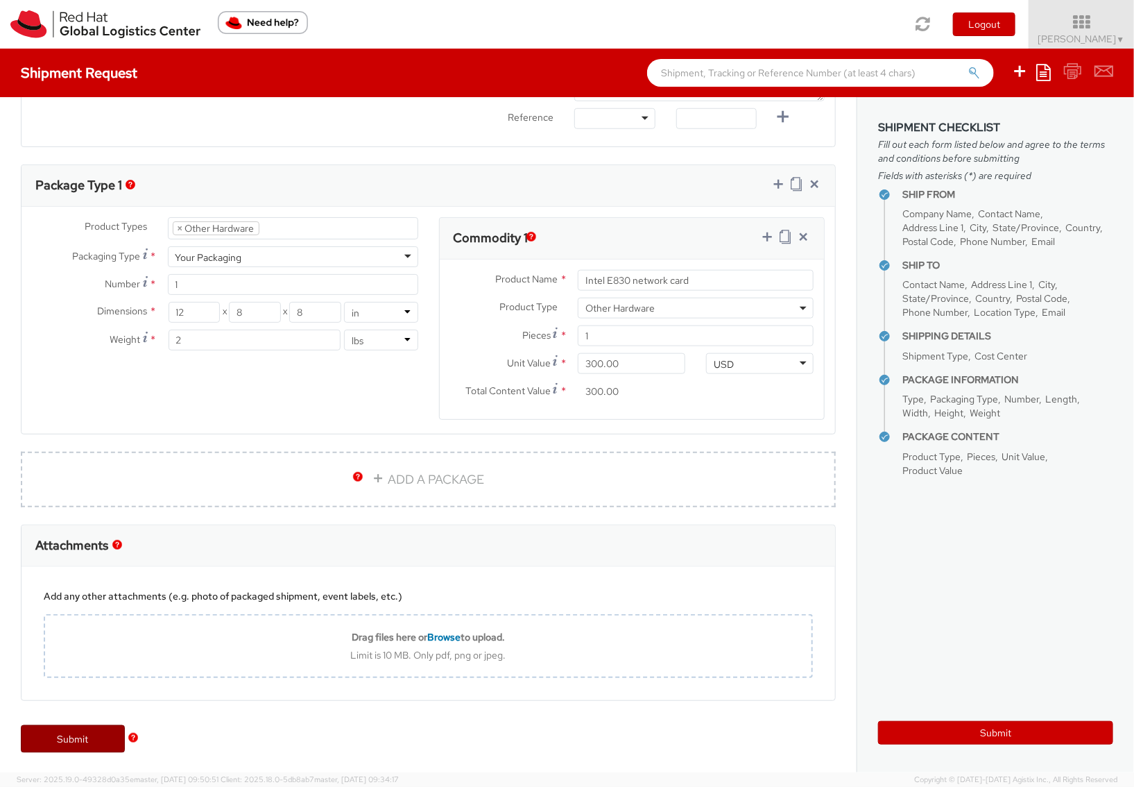
click at [97, 733] on link "Submit" at bounding box center [73, 739] width 104 height 28
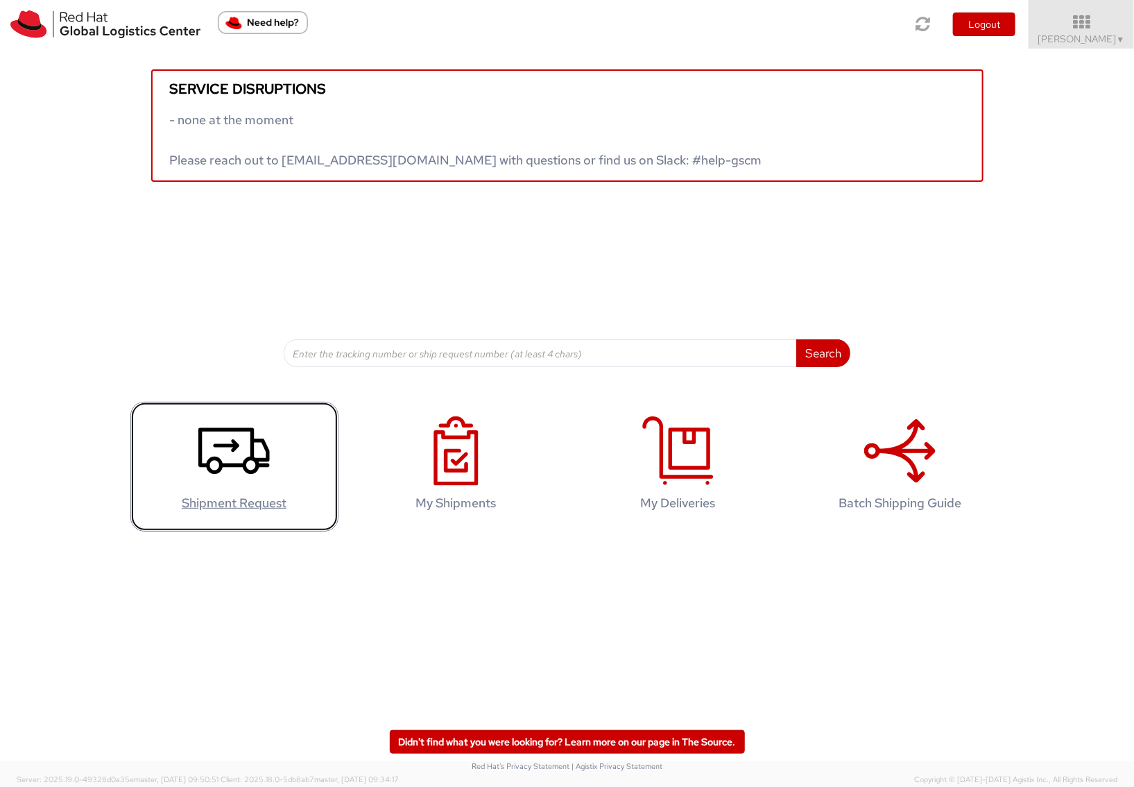
click at [258, 479] on icon at bounding box center [233, 450] width 71 height 69
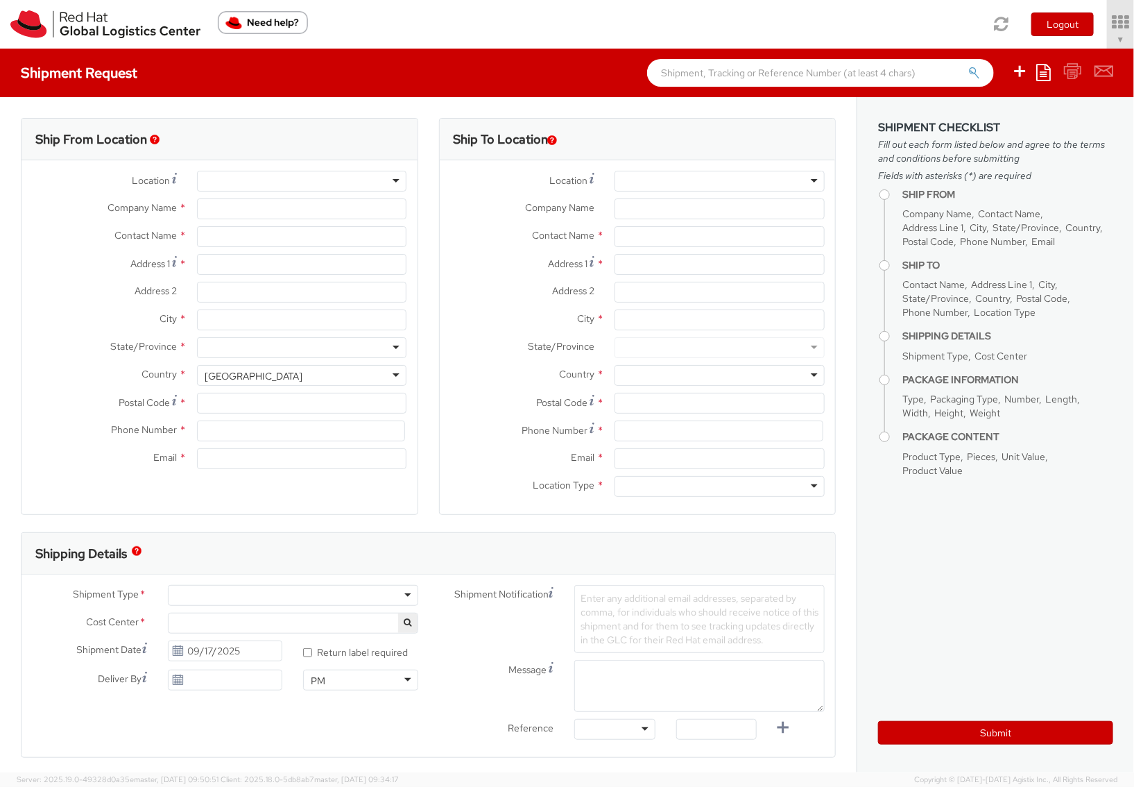
type input "Red Hat Inc."
type input "[PERSON_NAME]"
type input "[STREET_ADDRESS]"
type input "[PERSON_NAME]"
type input "01851"
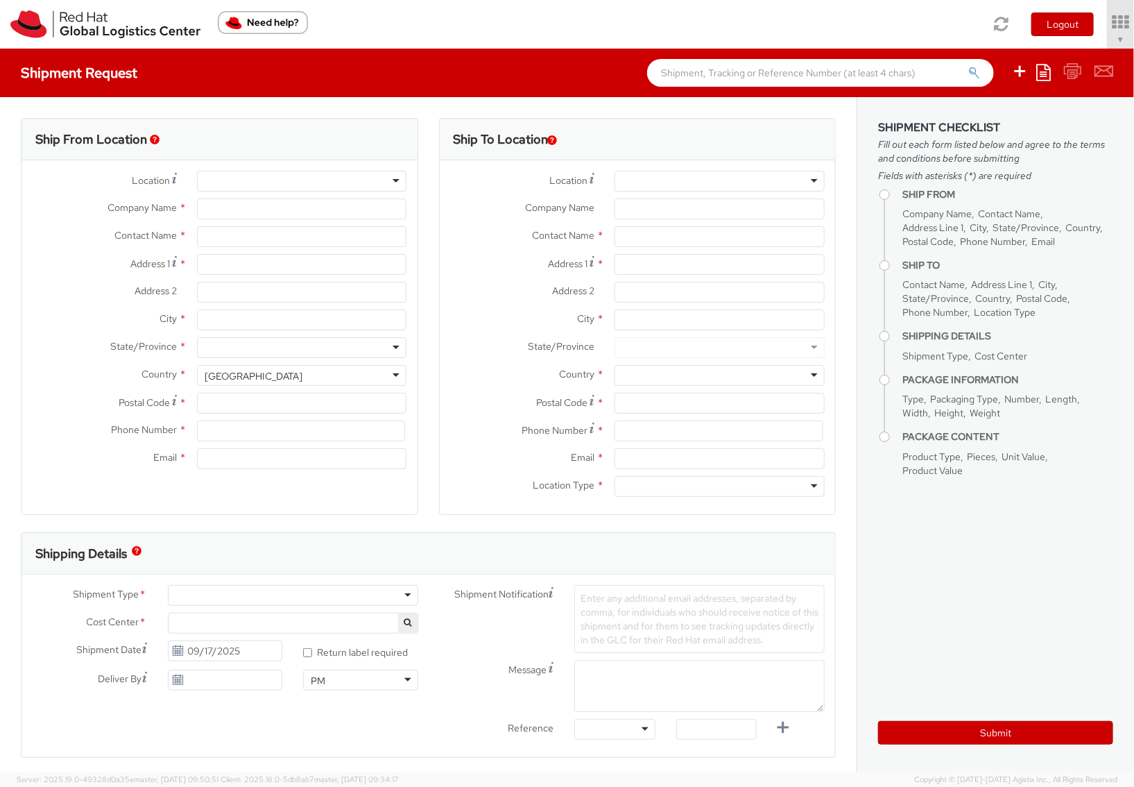
type input "18577700423"
type input "[EMAIL_ADDRESS][DOMAIN_NAME]"
select select "852"
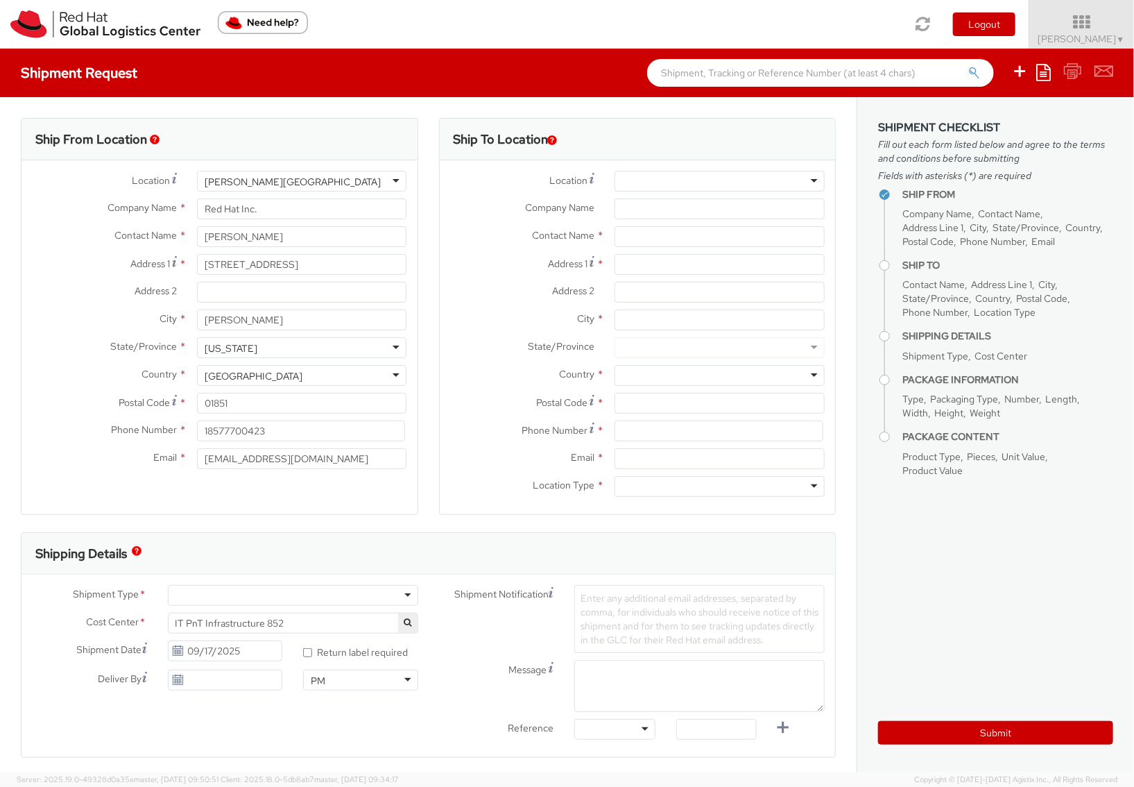
select select
paste input "Linux Foundation"
type input "Linux Foundation"
paste input "ATTN: ce4749"
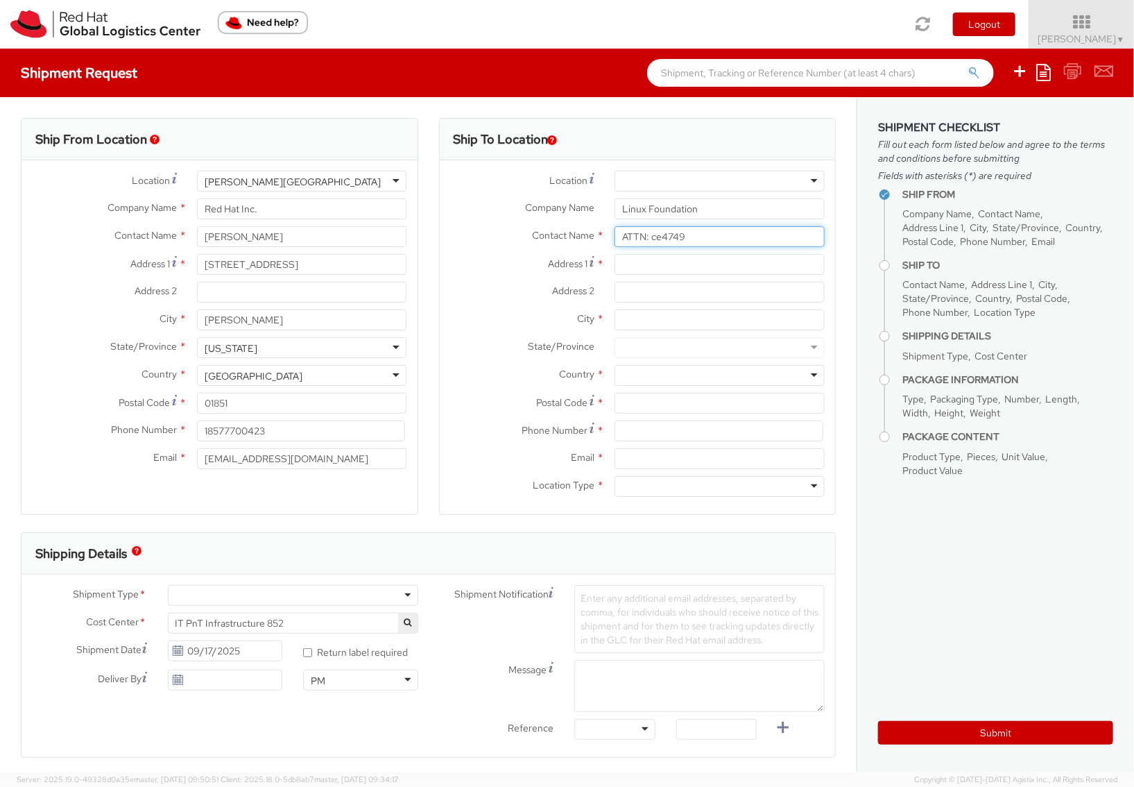
type input "ATTN: ce4749"
paste input "Hurricane Electric LLC"
type input "Hurricane Electric LLC"
paste input "8233 Warm Springs Blvd"
type input "8233 Warm Springs Blvd"
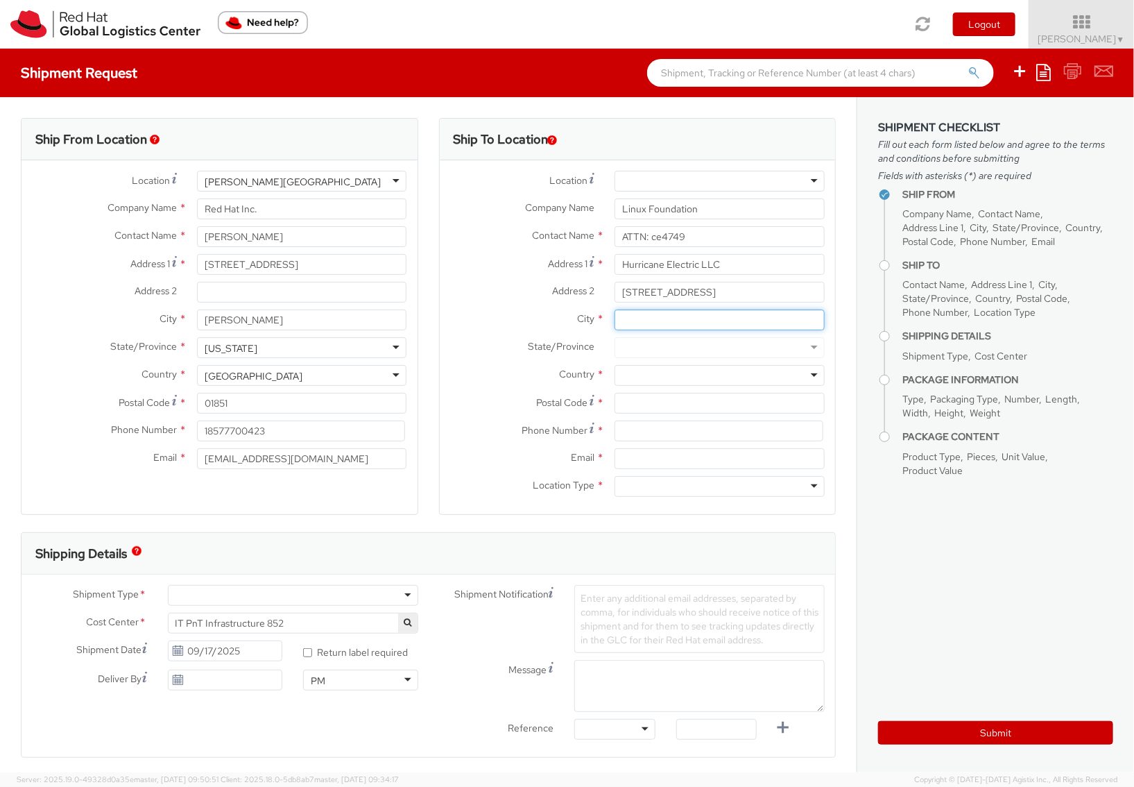
paste input "FREMONT"
type input "FREMONT"
click at [649, 349] on div at bounding box center [720, 347] width 210 height 21
click at [701, 345] on div at bounding box center [720, 347] width 210 height 21
click at [687, 325] on input "FREMONT" at bounding box center [720, 319] width 210 height 21
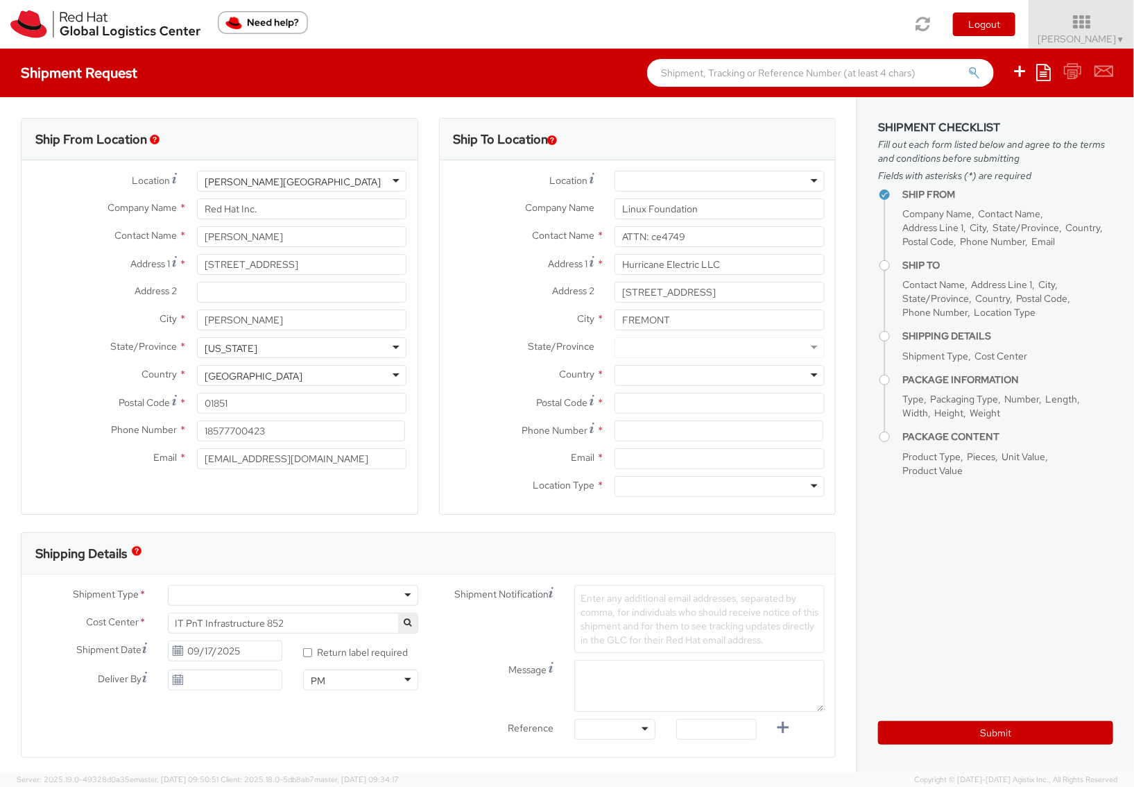
click at [631, 345] on div at bounding box center [720, 347] width 210 height 21
click at [632, 375] on div at bounding box center [720, 375] width 210 height 21
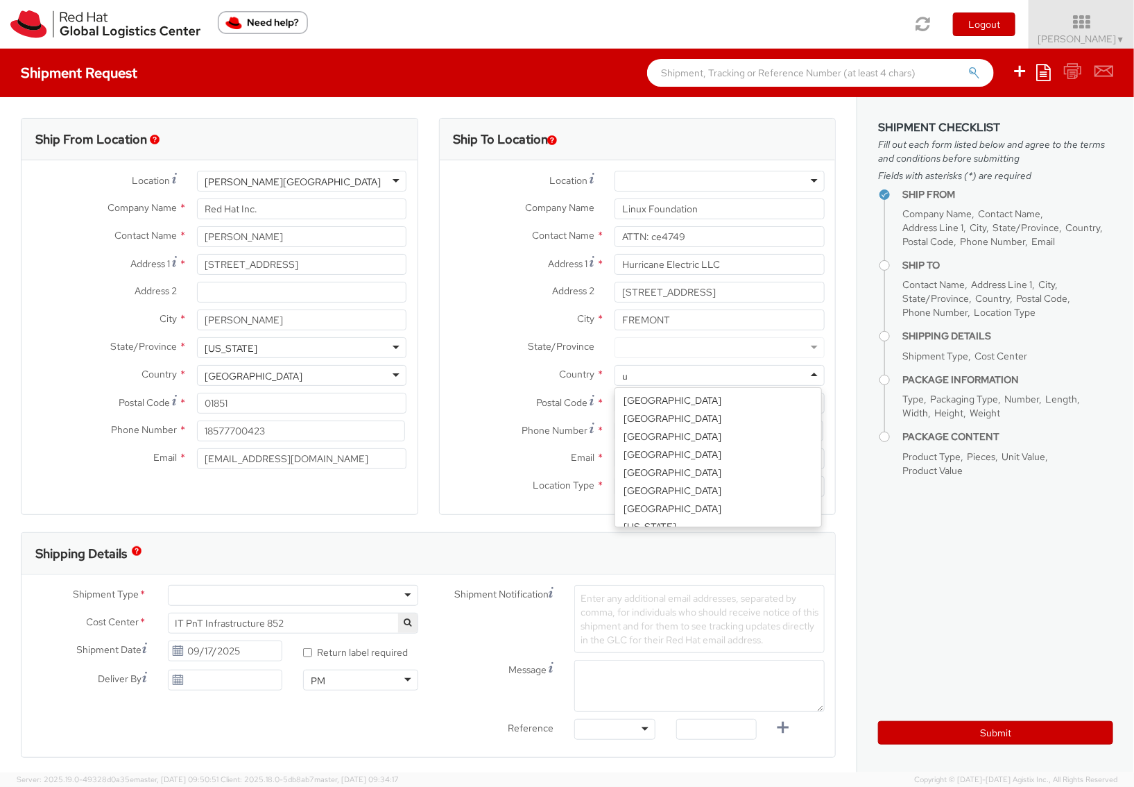
scroll to position [160, 0]
type input "uni"
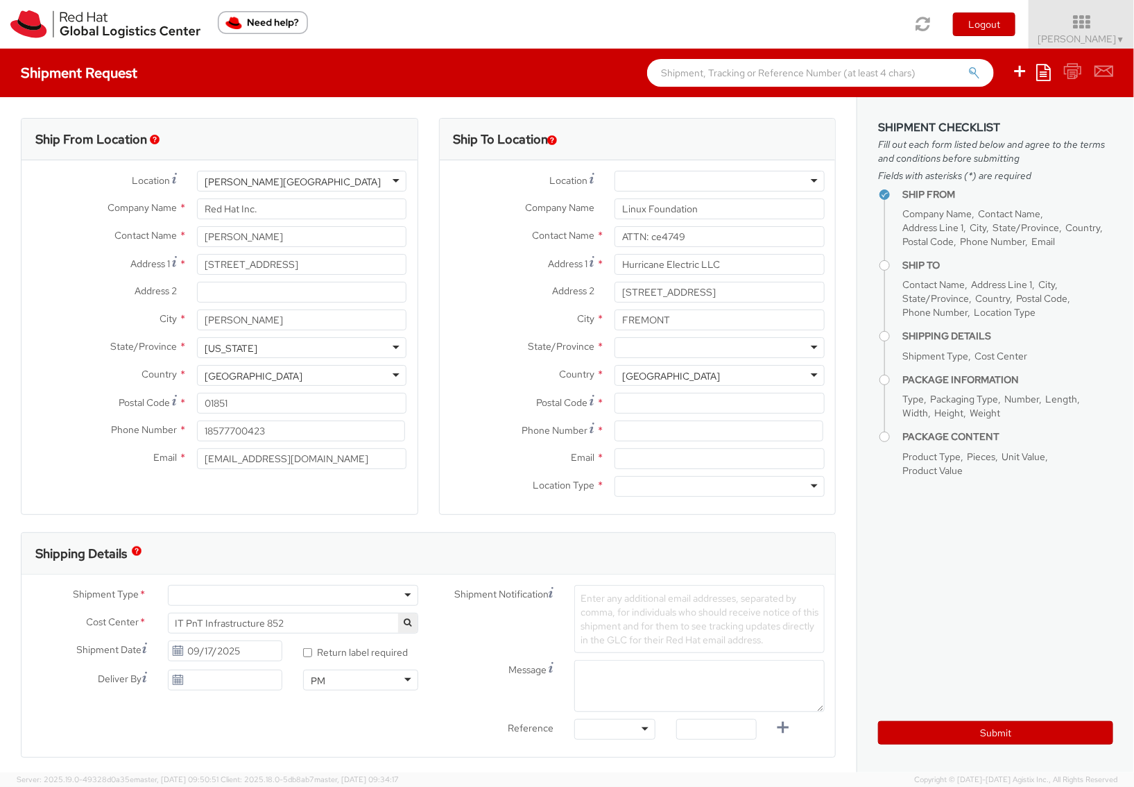
scroll to position [0, 0]
click at [777, 347] on div at bounding box center [720, 347] width 210 height 21
paste input "4539-7654"
click at [486, 354] on label "State/Province *" at bounding box center [522, 346] width 165 height 18
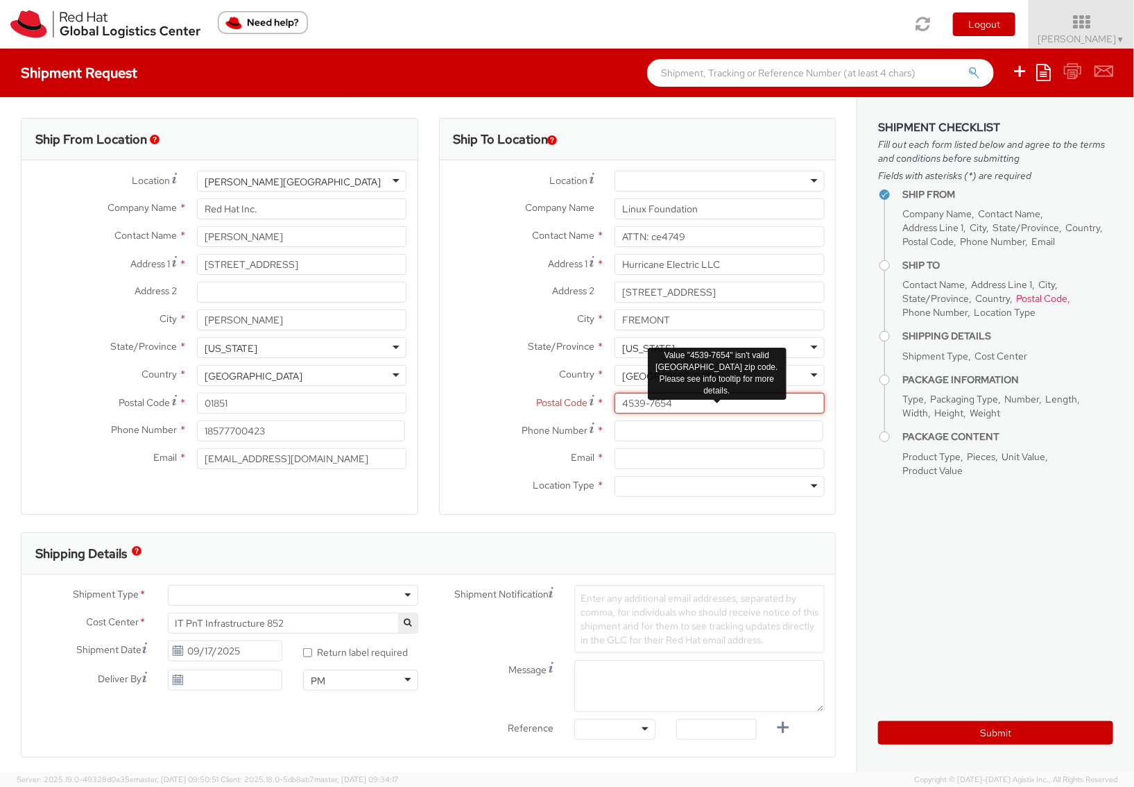
click at [717, 409] on input "4539-7654" at bounding box center [720, 403] width 210 height 21
paste input "9"
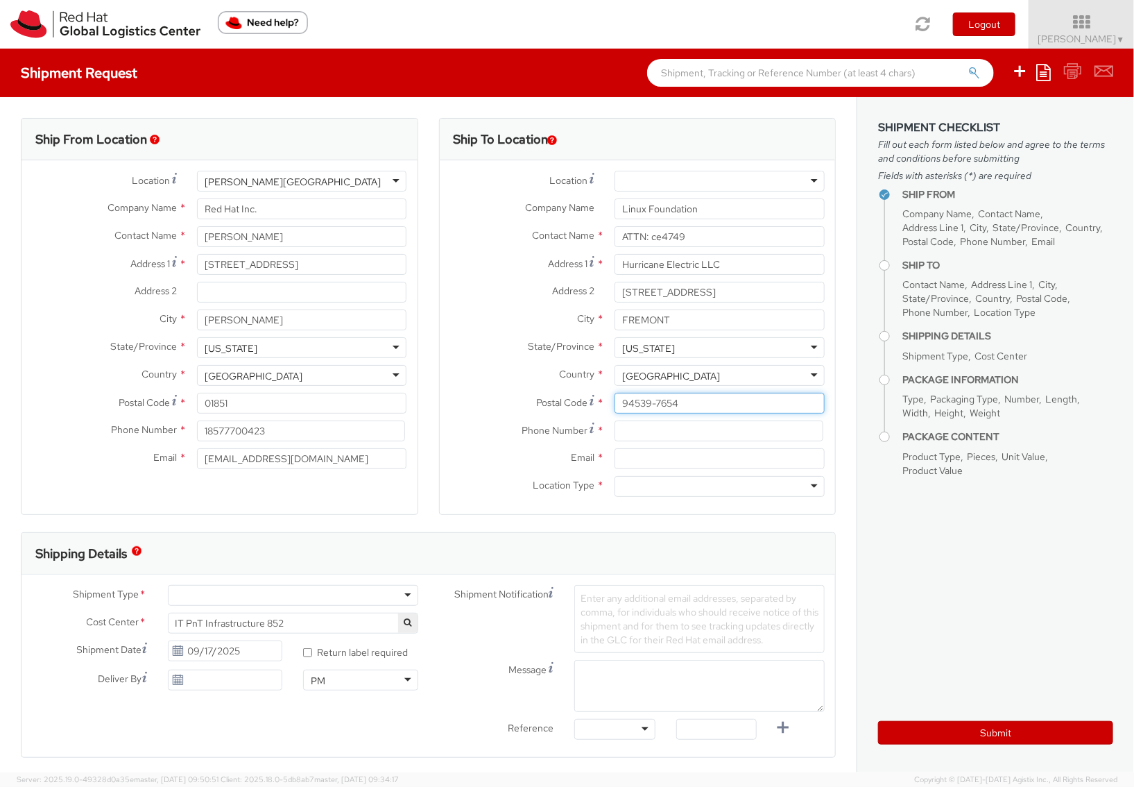
type input "94539-7654"
click at [447, 488] on label "Location Type *" at bounding box center [522, 485] width 165 height 18
click at [680, 486] on div at bounding box center [720, 486] width 210 height 21
